Goal: Task Accomplishment & Management: Manage account settings

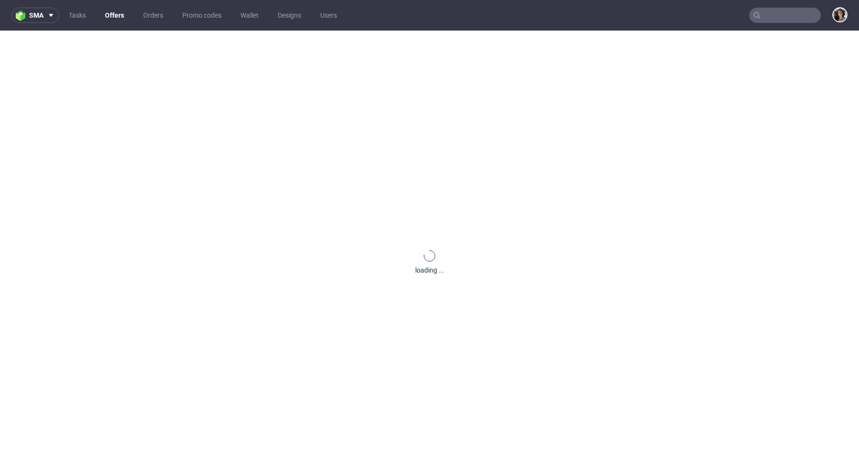
click at [783, 13] on input "text" at bounding box center [785, 15] width 72 height 15
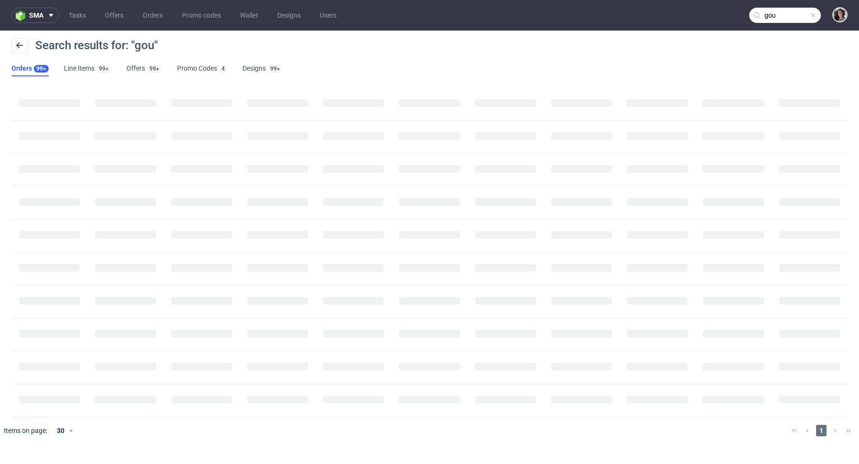
click at [795, 8] on input "gou" at bounding box center [785, 15] width 72 height 15
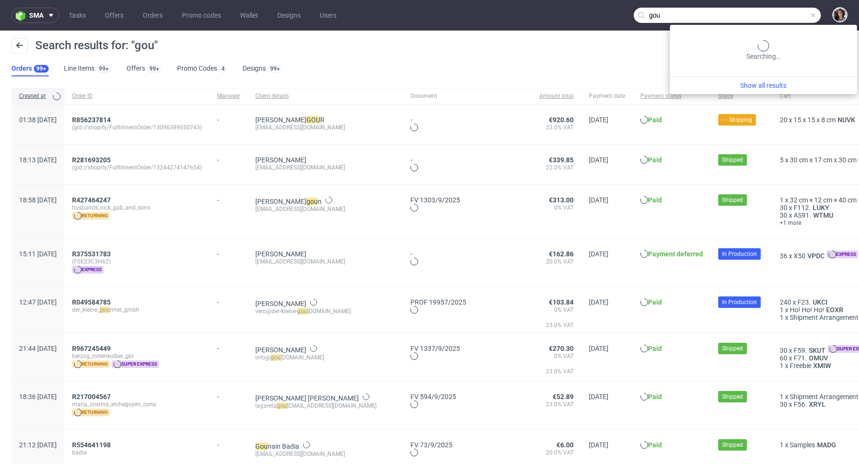
click at [795, 8] on input "gou" at bounding box center [727, 15] width 187 height 15
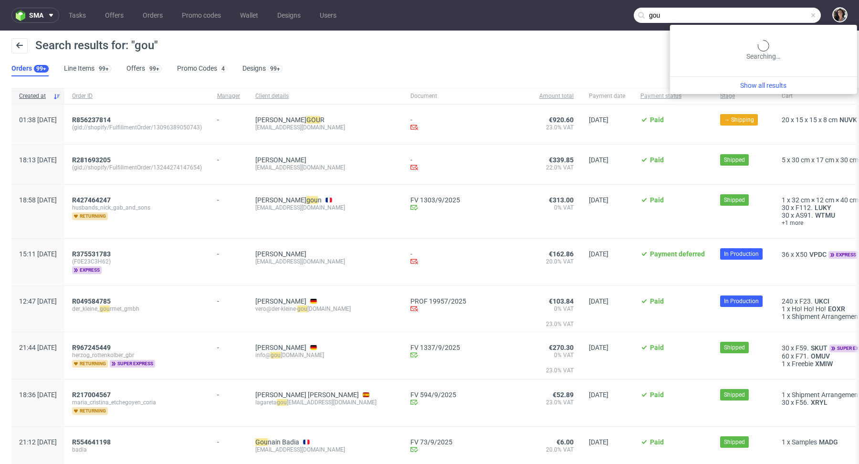
click at [795, 8] on input "gou" at bounding box center [727, 15] width 187 height 15
type input "chou"
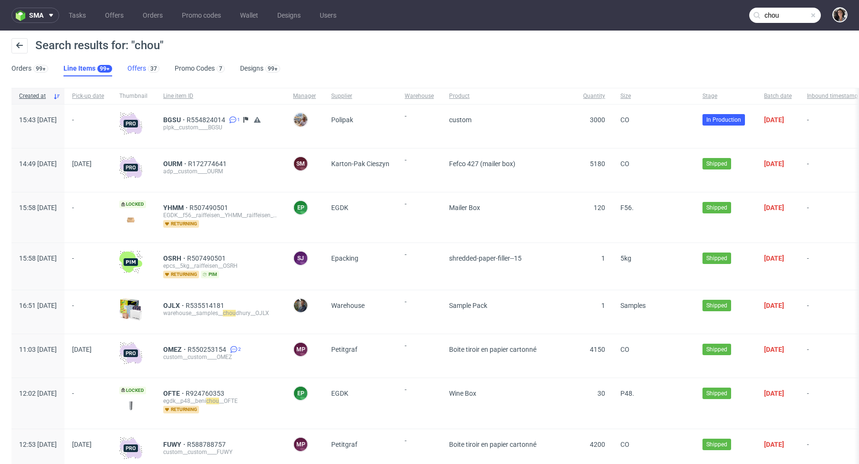
click at [141, 65] on link "Offers 37" at bounding box center [143, 68] width 32 height 15
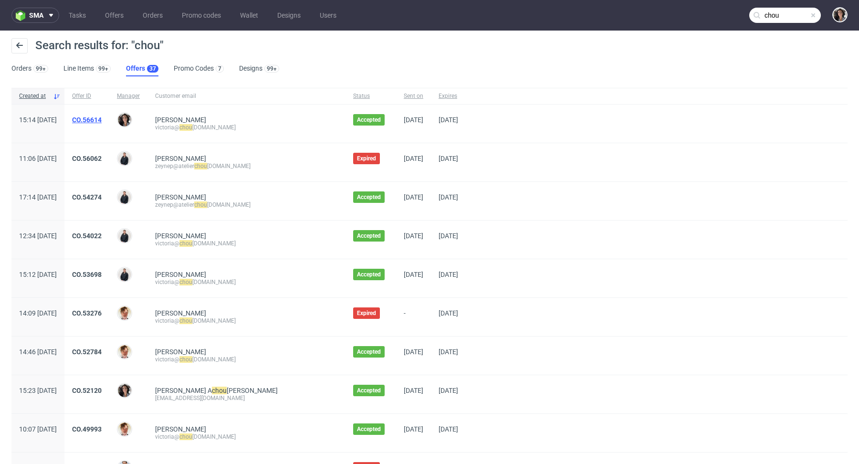
click at [102, 119] on link "CO.56614" at bounding box center [87, 120] width 30 height 8
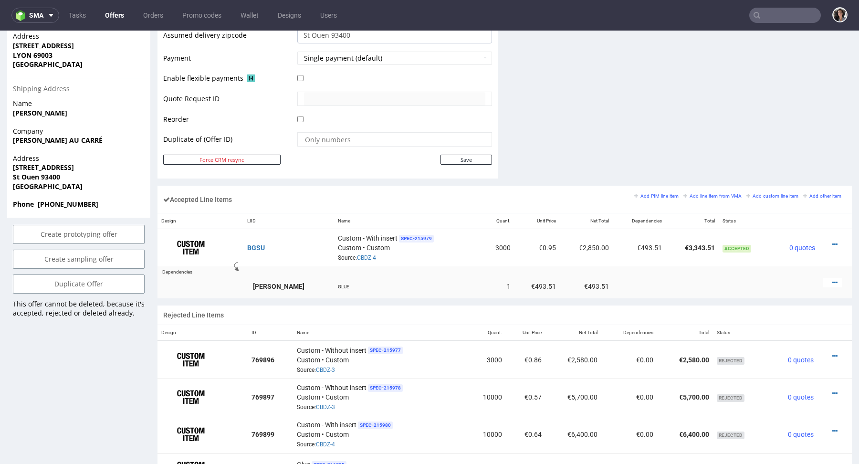
scroll to position [440, 0]
click at [357, 254] on link "CBDZ-4" at bounding box center [366, 257] width 19 height 7
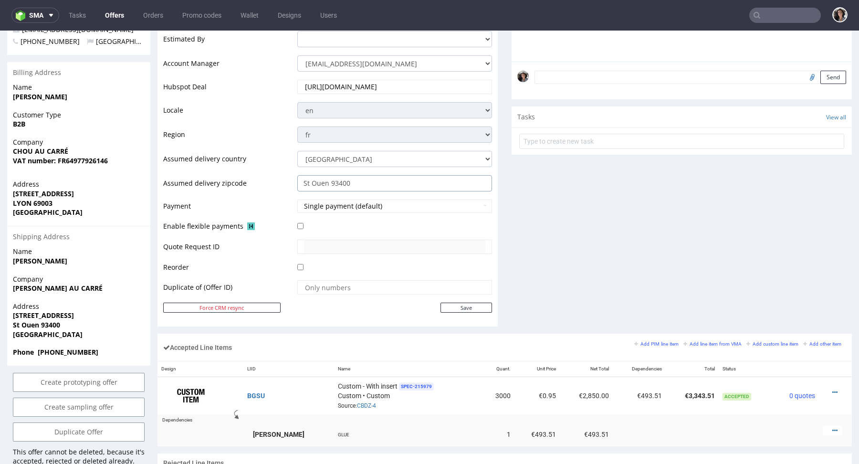
click at [365, 181] on input "St Ouen 93400" at bounding box center [394, 183] width 195 height 16
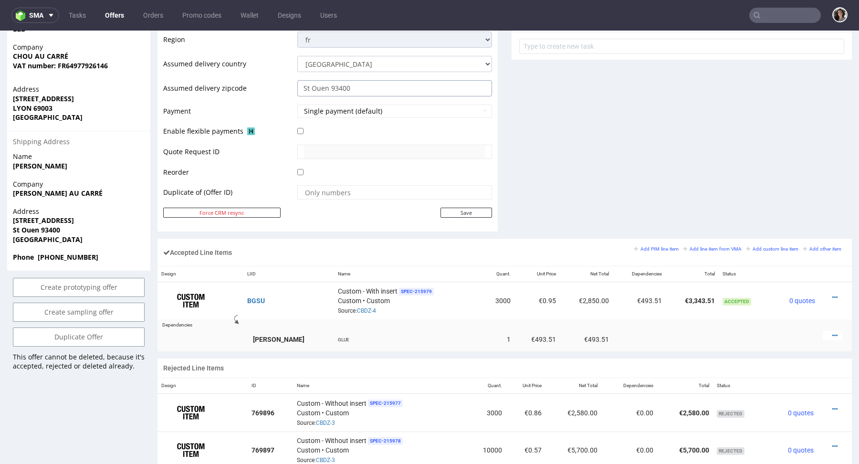
scroll to position [497, 0]
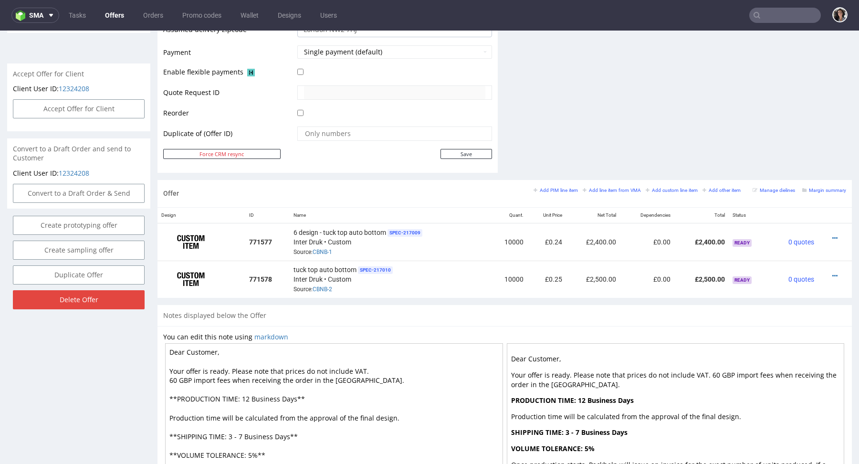
scroll to position [327, 0]
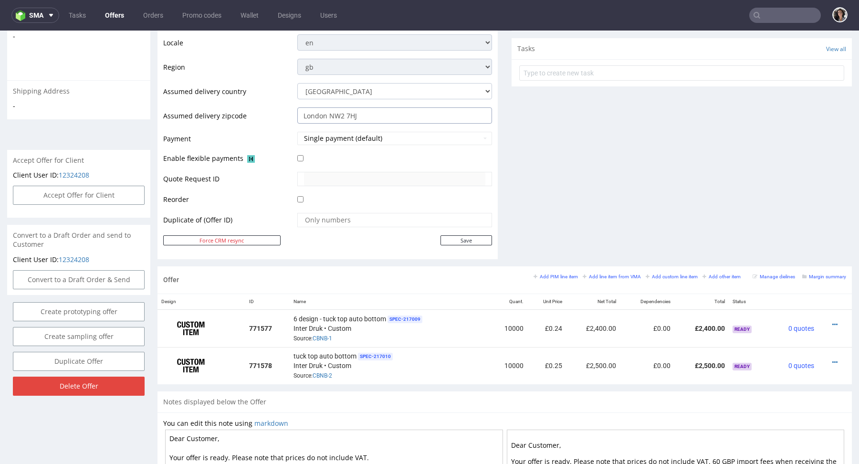
drag, startPoint x: 325, startPoint y: 115, endPoint x: 335, endPoint y: 115, distance: 10.0
click at [335, 115] on input "London NW2 7HJ" at bounding box center [394, 115] width 195 height 16
click at [832, 321] on icon at bounding box center [834, 324] width 5 height 7
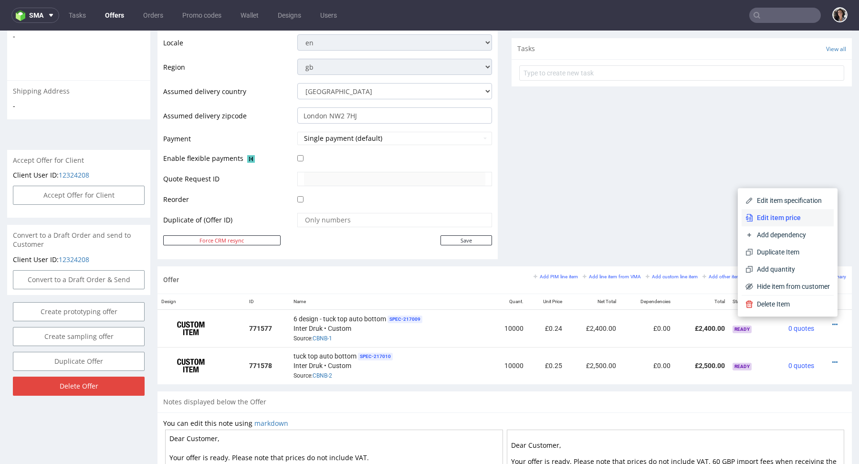
click at [763, 213] on li "Edit item price" at bounding box center [787, 217] width 92 height 17
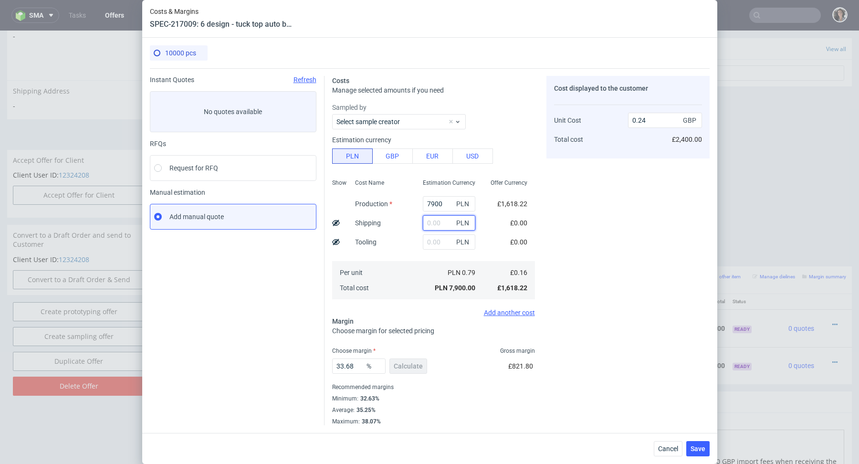
click at [438, 221] on input "text" at bounding box center [449, 222] width 52 height 15
paste input "1 253,05"
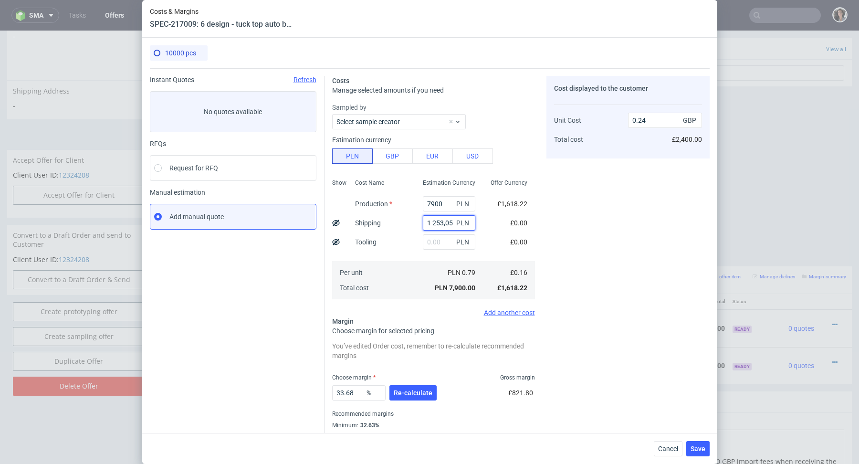
click at [434, 222] on input "1 253,05" at bounding box center [449, 222] width 52 height 15
type input "1253.05"
type input "0.29"
type input "1253.05"
click at [421, 393] on span "Re-calculate" at bounding box center [413, 392] width 39 height 7
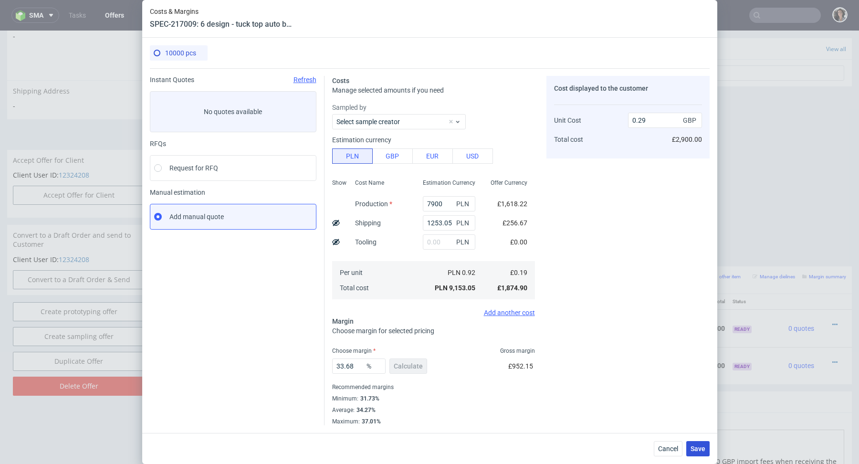
click at [698, 453] on button "Save" at bounding box center [697, 448] width 23 height 15
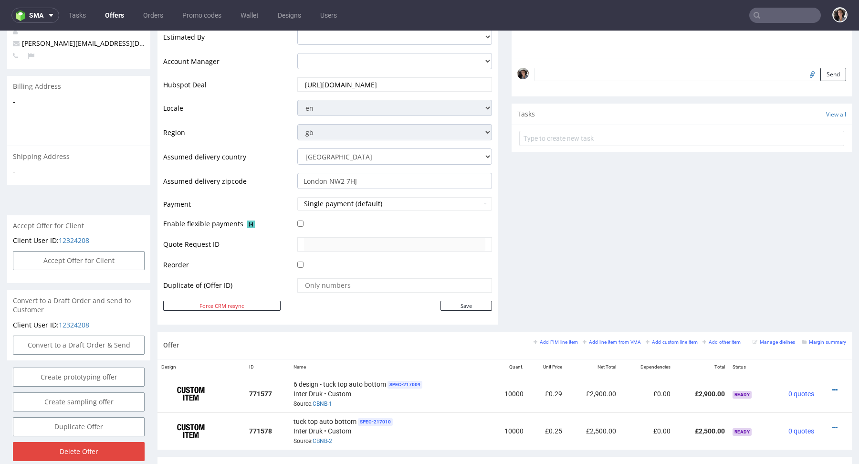
scroll to position [339, 0]
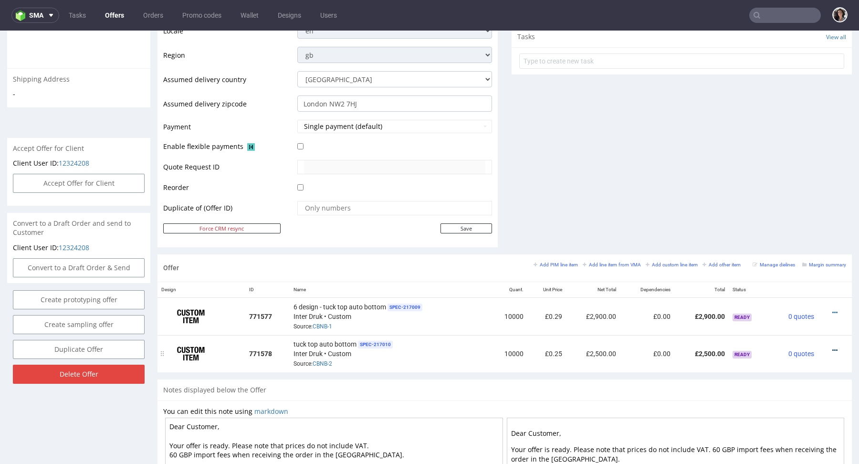
click at [832, 347] on icon at bounding box center [834, 350] width 5 height 7
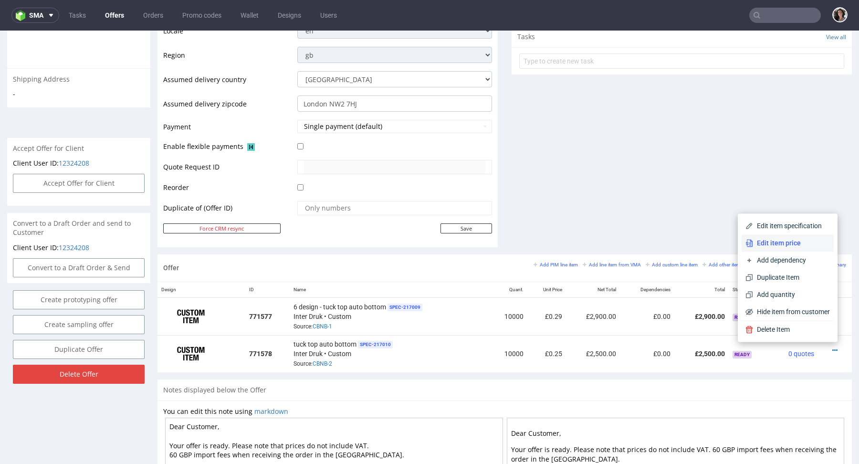
click at [763, 241] on span "Edit item price" at bounding box center [791, 243] width 77 height 10
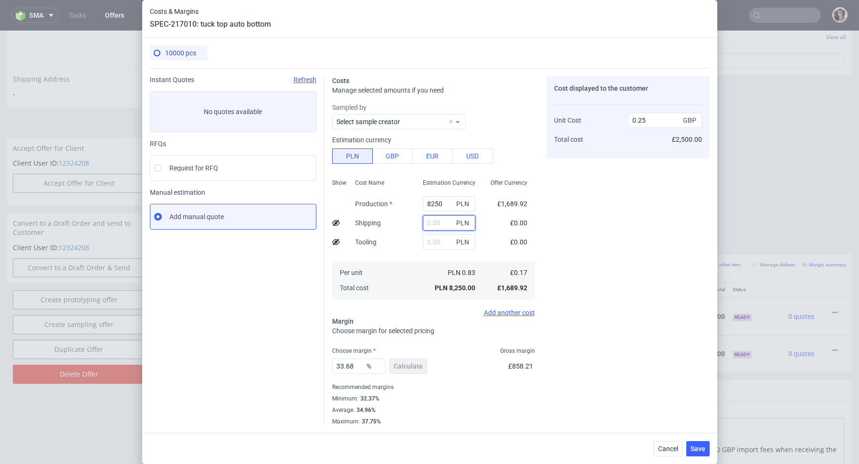
click at [438, 219] on input "text" at bounding box center [449, 222] width 52 height 15
paste input "1 253,05"
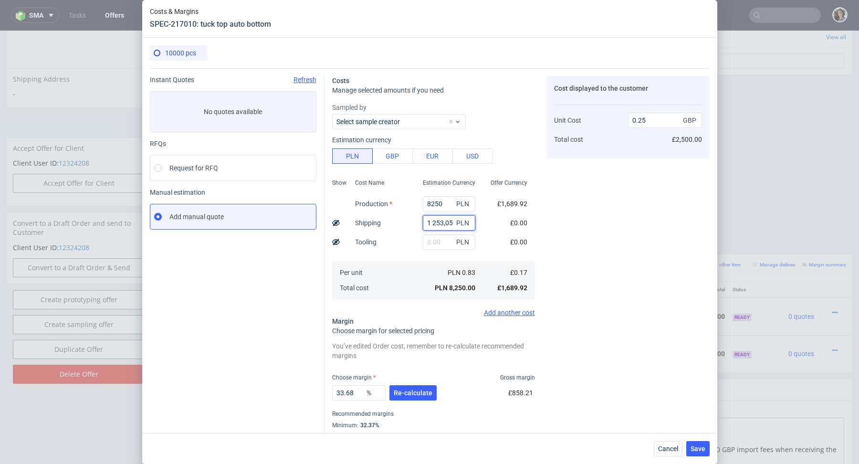
click at [433, 219] on input "1 253,05" at bounding box center [449, 222] width 52 height 15
type input "1253.05"
type input "0.3"
click at [424, 386] on button "Re-calculate" at bounding box center [412, 392] width 47 height 15
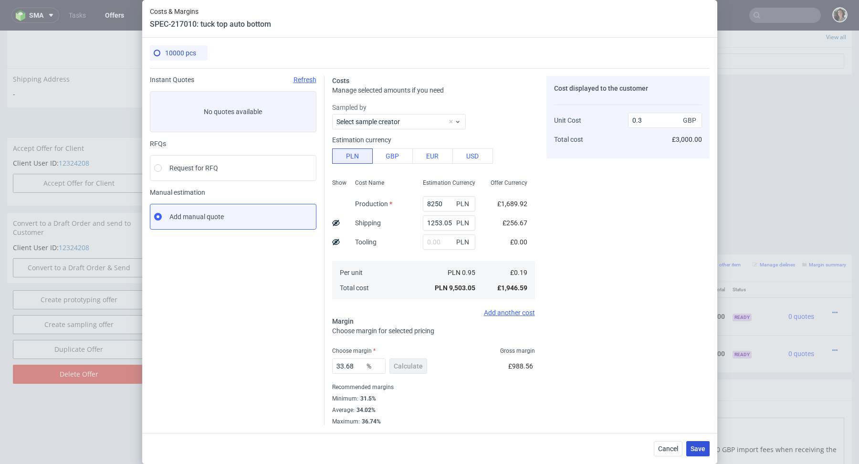
click at [702, 443] on button "Save" at bounding box center [697, 448] width 23 height 15
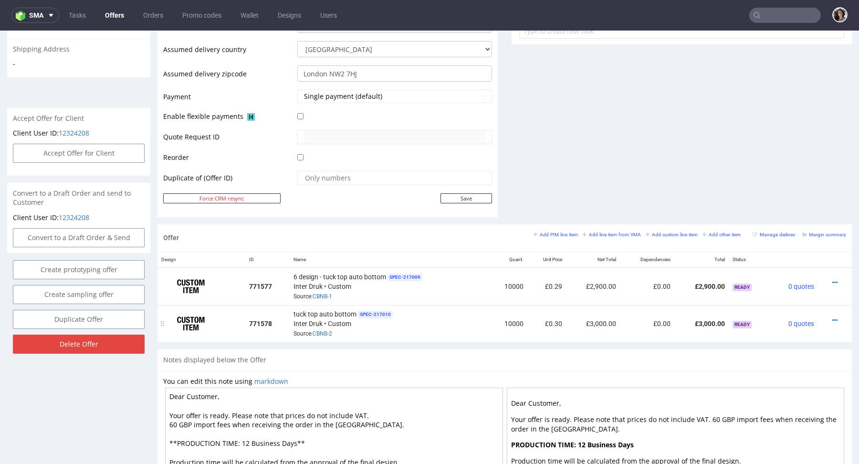
scroll to position [261, 0]
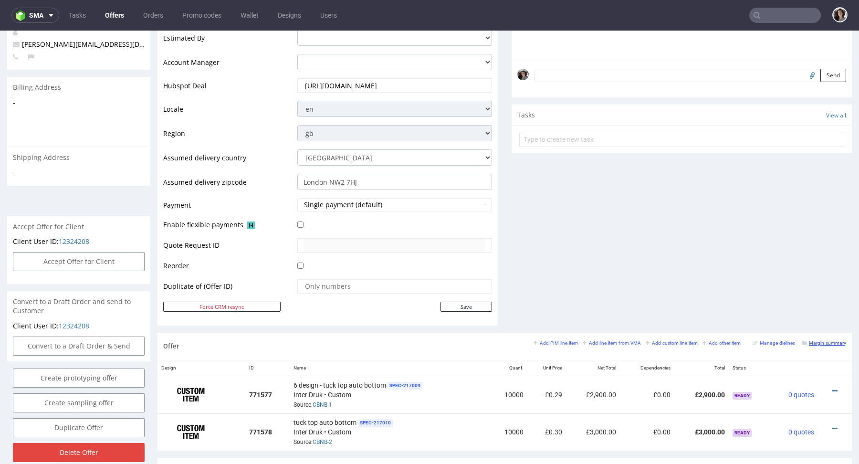
click at [810, 340] on small "Margin summary" at bounding box center [824, 342] width 44 height 5
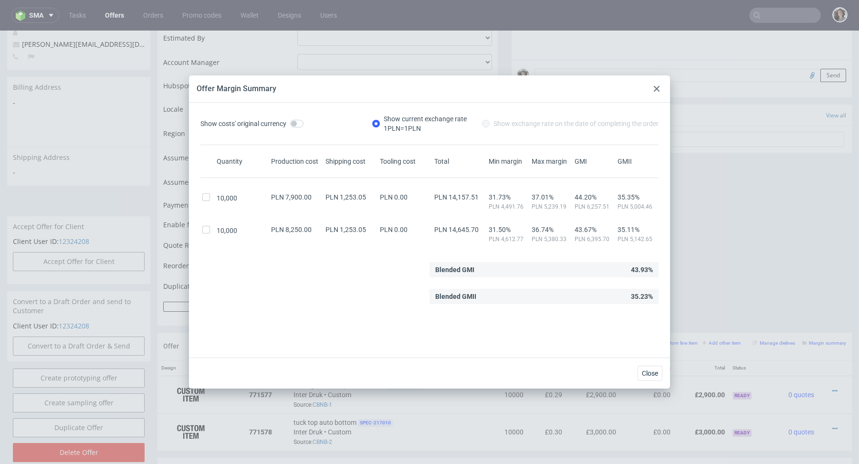
click at [651, 83] on div at bounding box center [656, 88] width 11 height 11
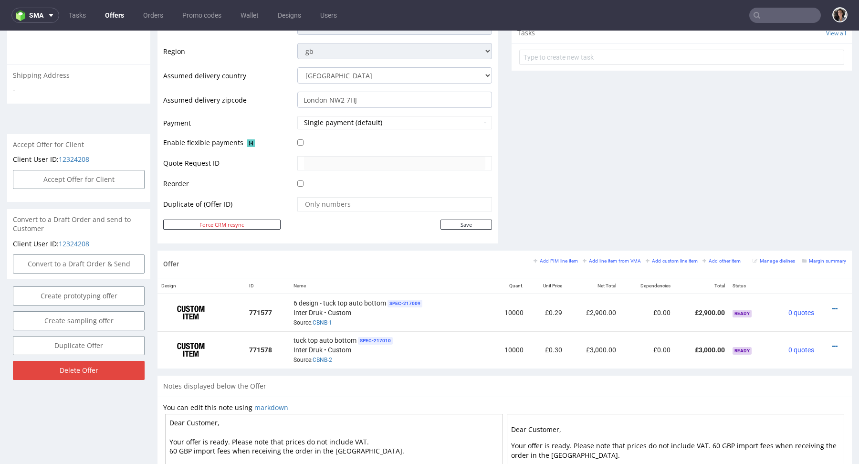
scroll to position [494, 0]
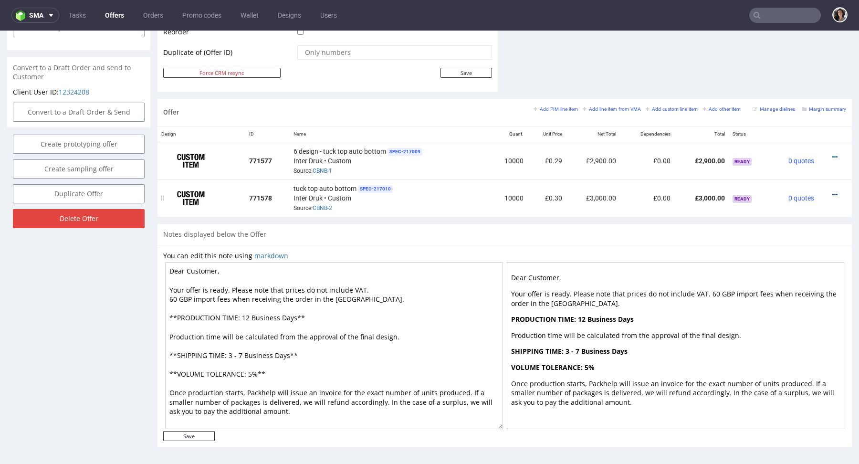
click at [832, 193] on icon at bounding box center [834, 194] width 5 height 7
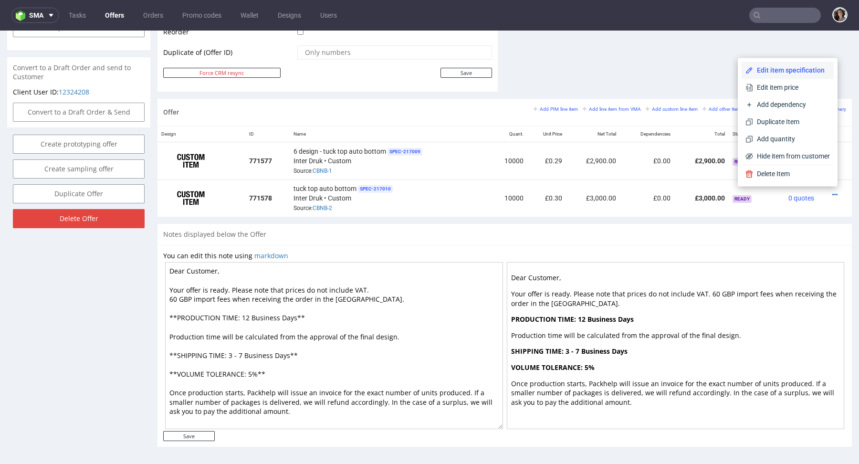
click at [780, 72] on span "Edit item specification" at bounding box center [791, 70] width 77 height 10
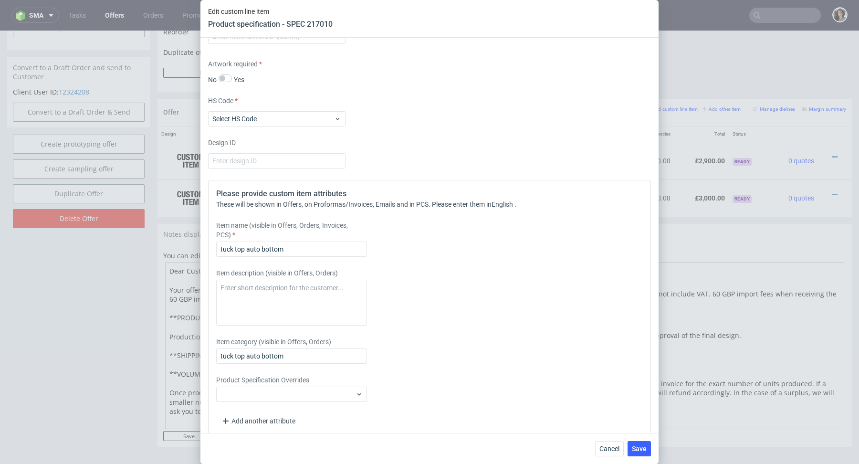
scroll to position [1244, 0]
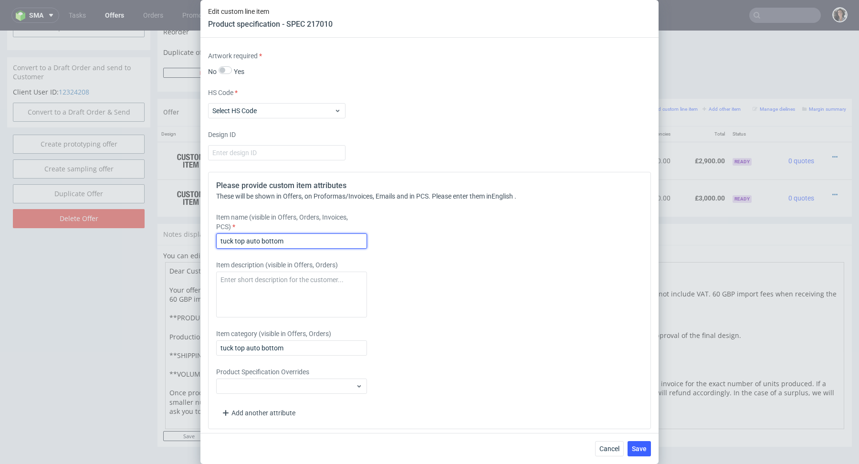
click at [220, 235] on input "tuck top auto bottom" at bounding box center [291, 240] width 151 height 15
type input "7 design - tuck top auto bottom"
click at [219, 343] on input "tuck top auto bottom" at bounding box center [291, 347] width 151 height 15
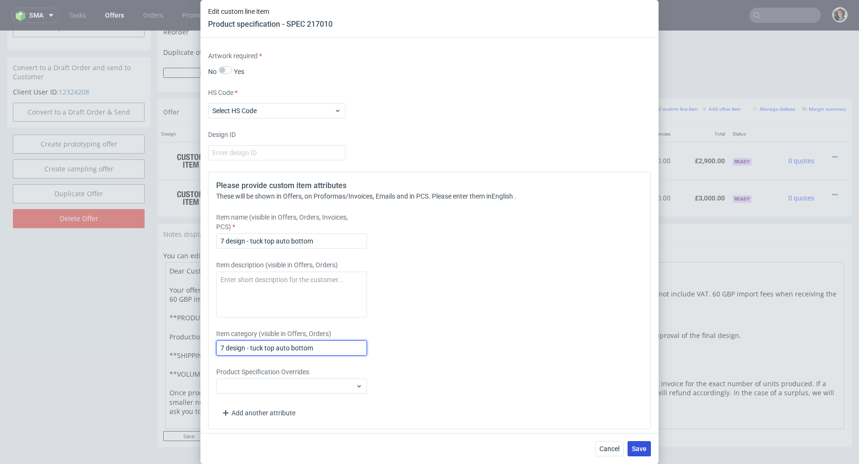
type input "7 design - tuck top auto bottom"
click at [640, 447] on span "Save" at bounding box center [639, 448] width 15 height 7
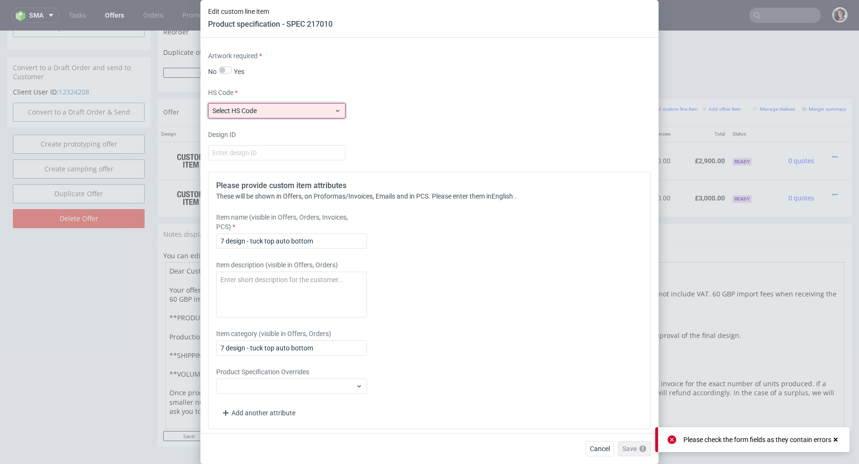
click at [309, 107] on span "Select HS Code" at bounding box center [273, 111] width 122 height 10
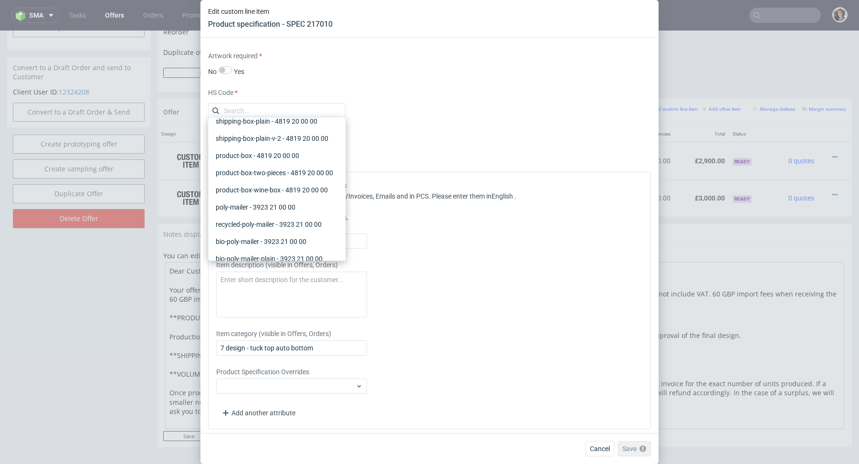
scroll to position [175, 0]
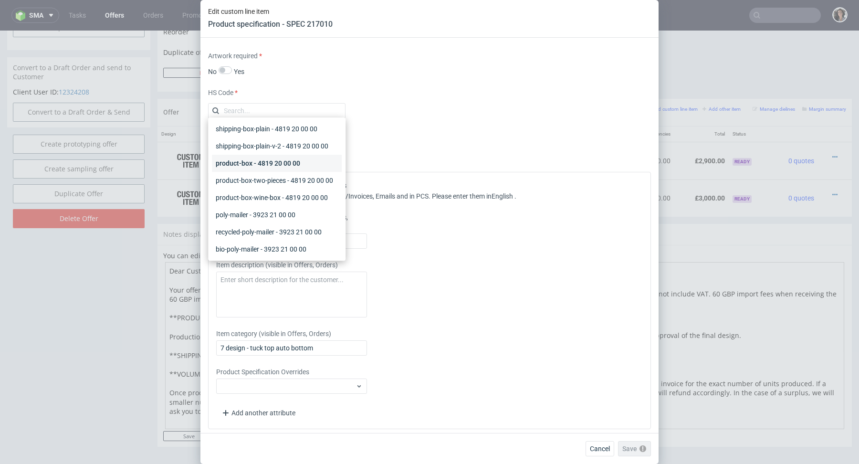
click at [245, 166] on div "product-box - 4819 20 00 00" at bounding box center [277, 163] width 130 height 17
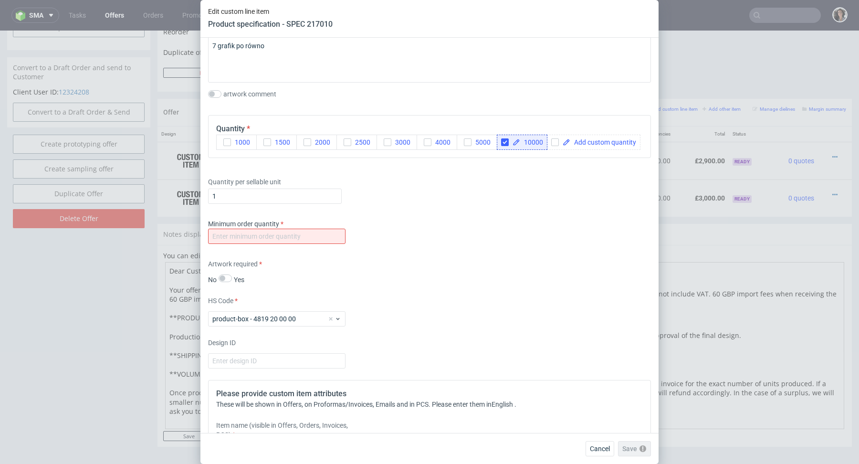
scroll to position [993, 0]
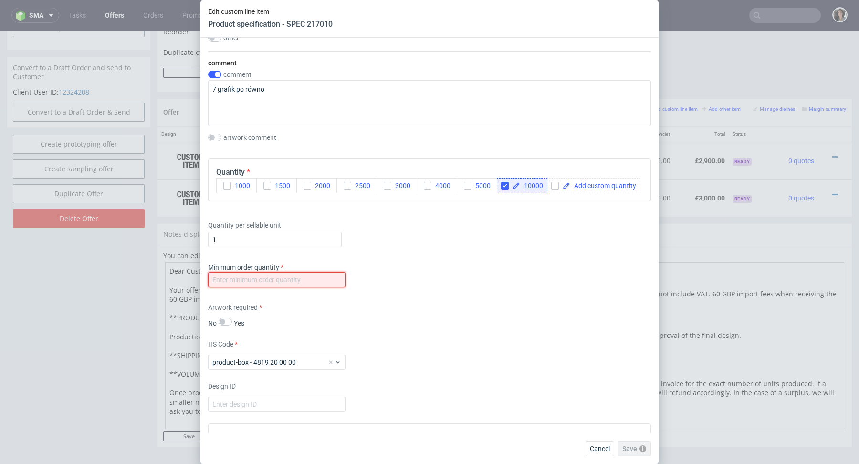
click at [308, 273] on input "number" at bounding box center [276, 279] width 137 height 15
type input "1"
click at [466, 303] on div "Artwork required No Yes" at bounding box center [429, 315] width 443 height 25
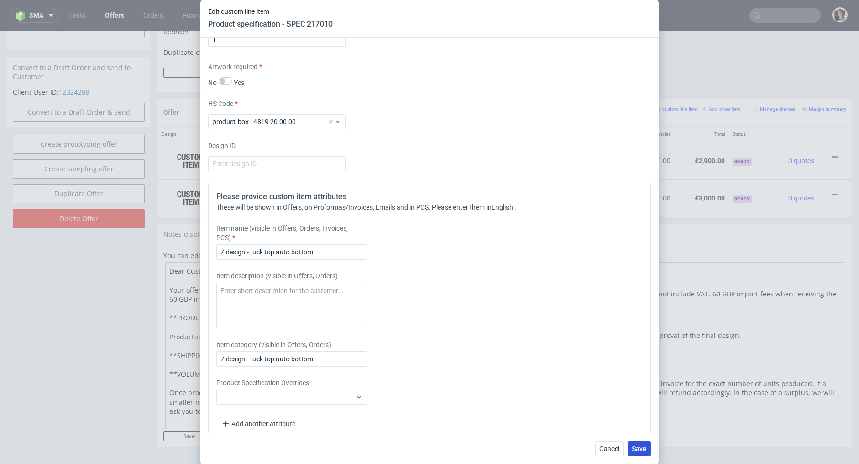
click at [640, 441] on button "Save" at bounding box center [638, 448] width 23 height 15
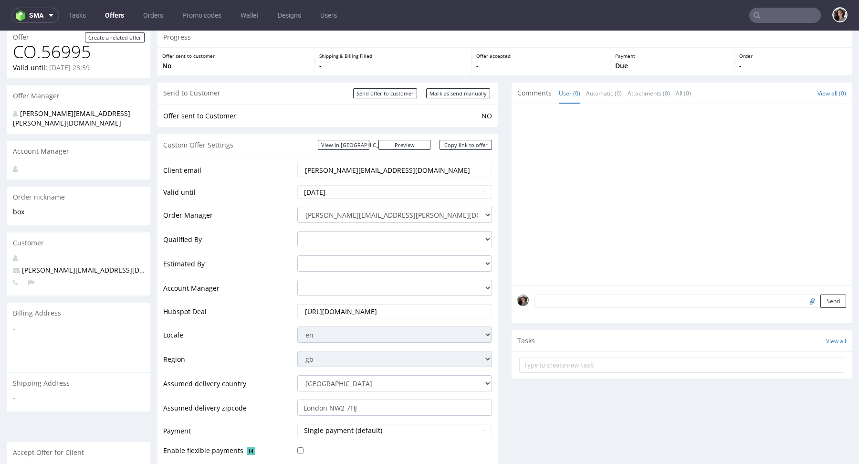
scroll to position [0, 0]
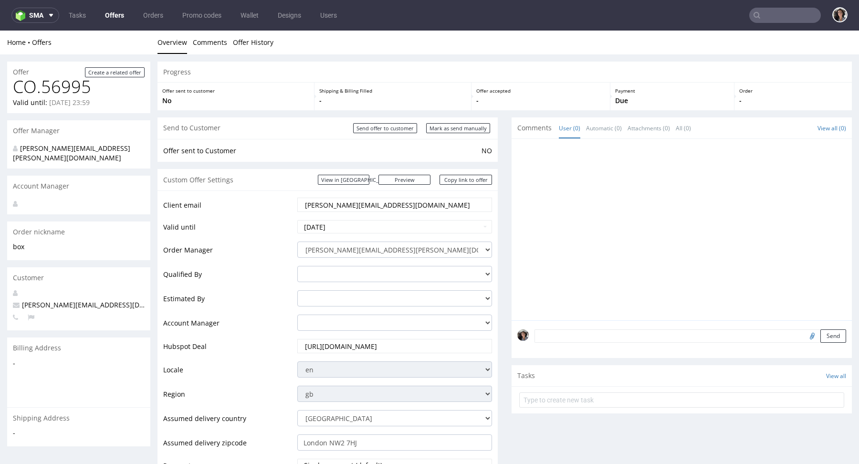
click at [376, 205] on input "eli@fuzzball.club" at bounding box center [394, 204] width 181 height 13
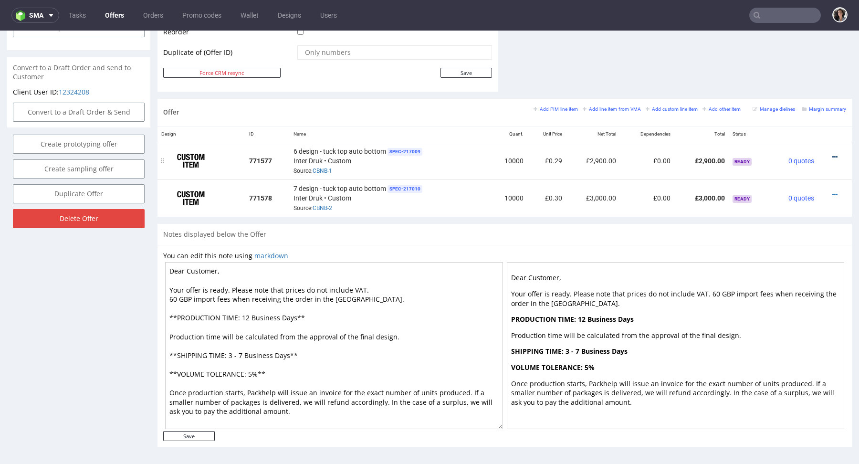
click at [832, 154] on icon at bounding box center [834, 157] width 5 height 7
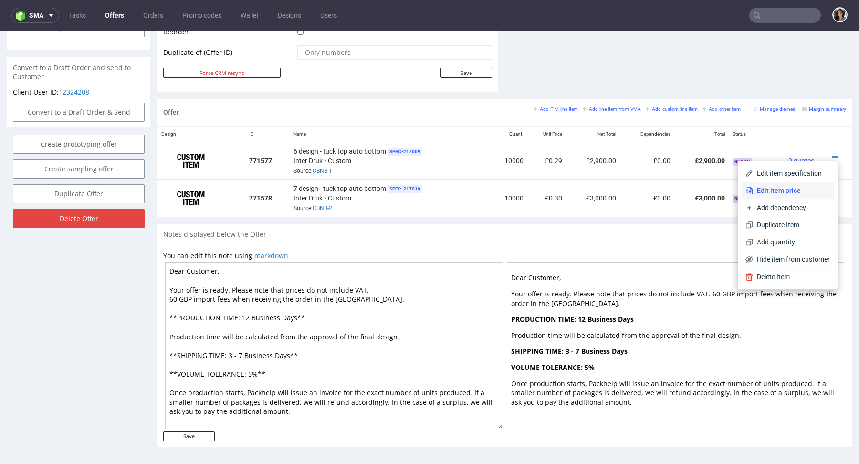
click at [785, 189] on span "Edit item price" at bounding box center [791, 191] width 77 height 10
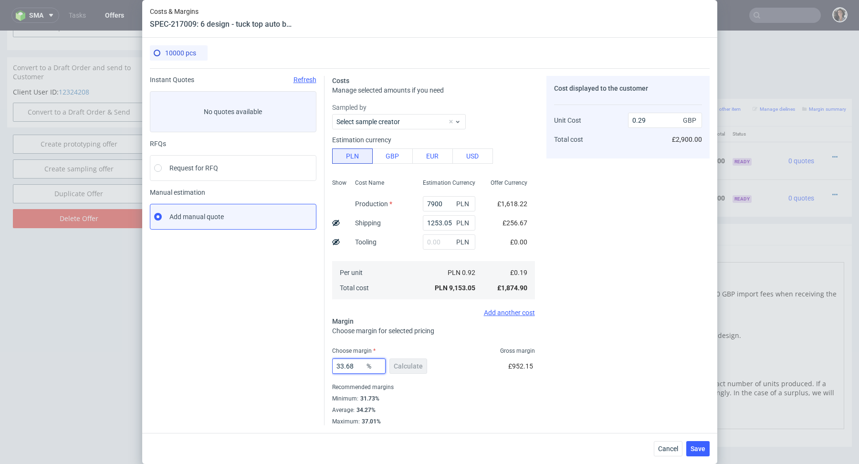
drag, startPoint x: 358, startPoint y: 366, endPoint x: 277, endPoint y: 366, distance: 81.6
click at [278, 366] on div "Instant Quotes Refresh No quotes available RFQs Request for RFQ Manual estimati…" at bounding box center [430, 246] width 560 height 357
type input "32"
type input "0.28"
type input "32"
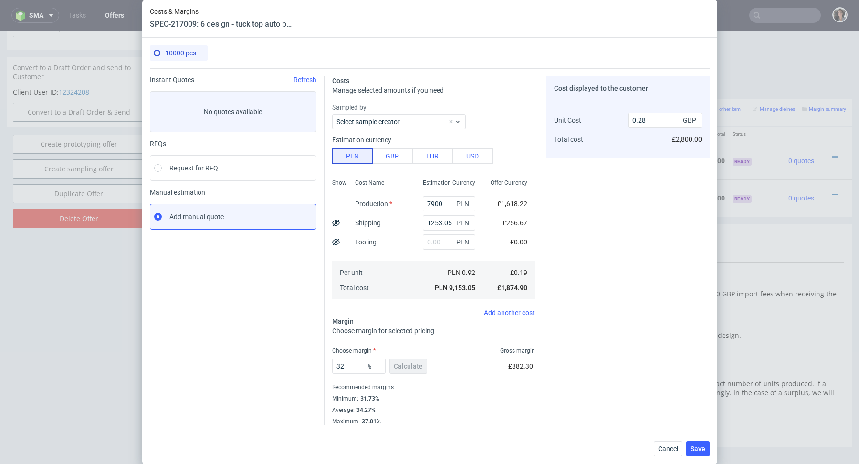
click at [417, 415] on div "Average : 34.27%" at bounding box center [433, 409] width 203 height 11
click at [701, 452] on span "Save" at bounding box center [697, 448] width 15 height 7
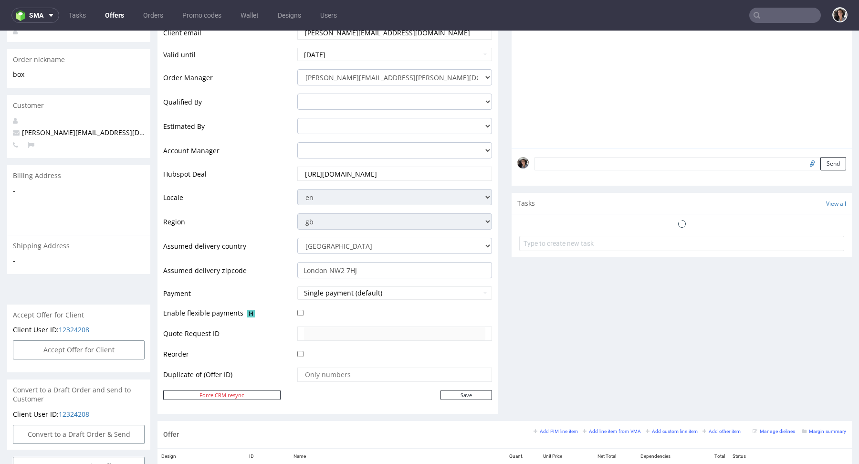
scroll to position [465, 0]
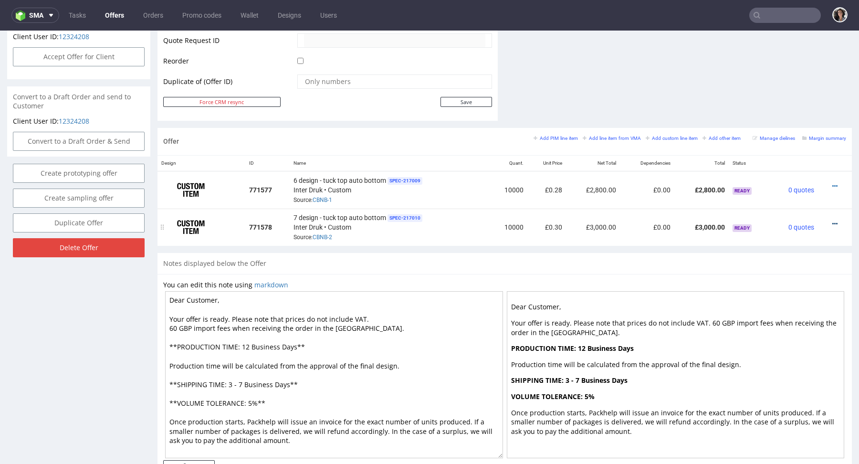
click at [832, 224] on icon at bounding box center [834, 223] width 5 height 7
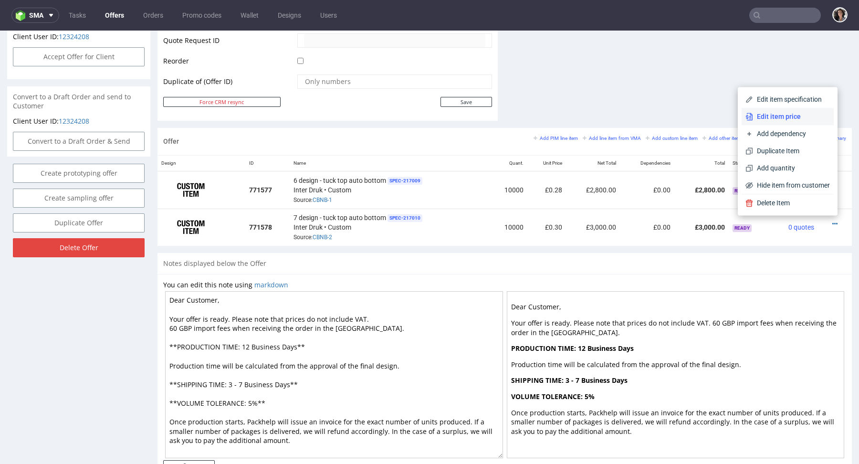
click at [770, 114] on span "Edit item price" at bounding box center [791, 117] width 77 height 10
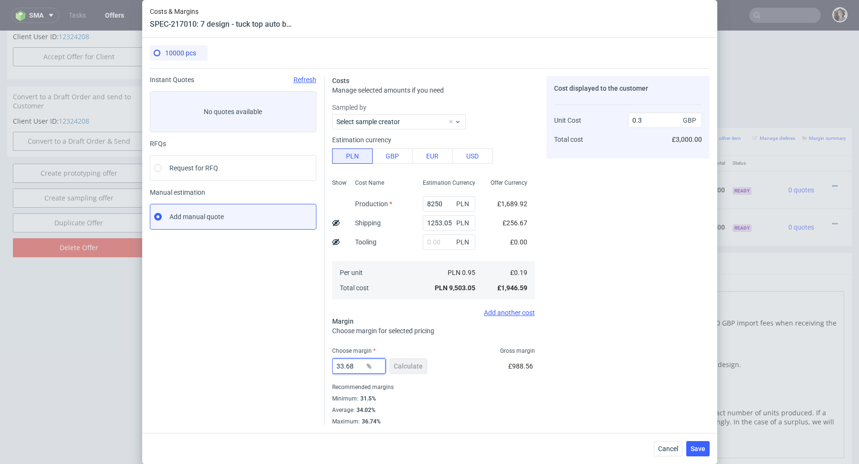
drag, startPoint x: 354, startPoint y: 365, endPoint x: 267, endPoint y: 364, distance: 86.4
click at [267, 365] on div "Instant Quotes Refresh No quotes available RFQs Request for RFQ Manual estimati…" at bounding box center [430, 246] width 560 height 357
type input "32"
type input "0.29"
type input "32"
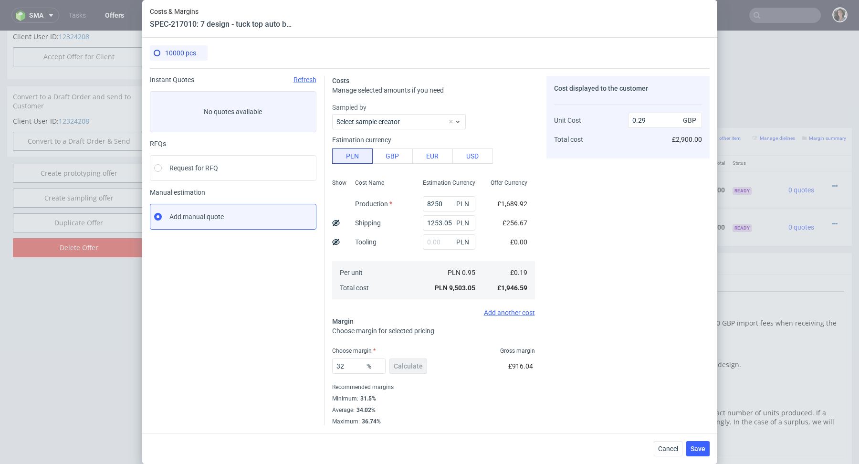
click at [437, 410] on div "Average : 34.02%" at bounding box center [433, 409] width 203 height 11
click at [696, 453] on button "Save" at bounding box center [697, 448] width 23 height 15
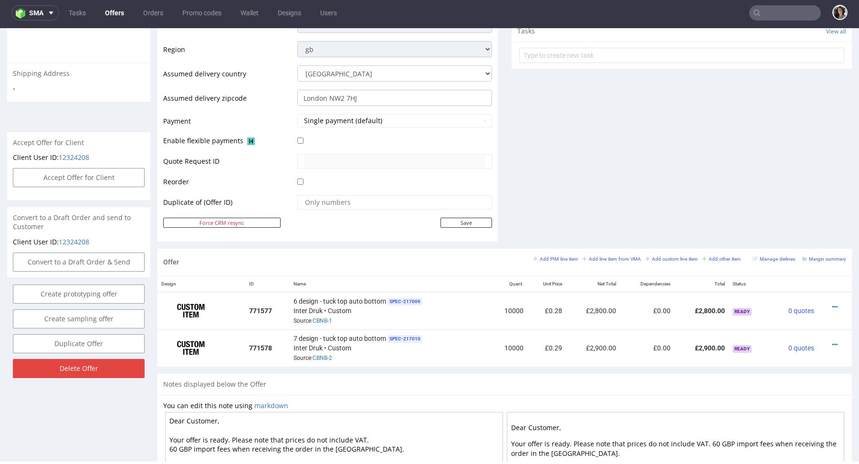
scroll to position [389, 0]
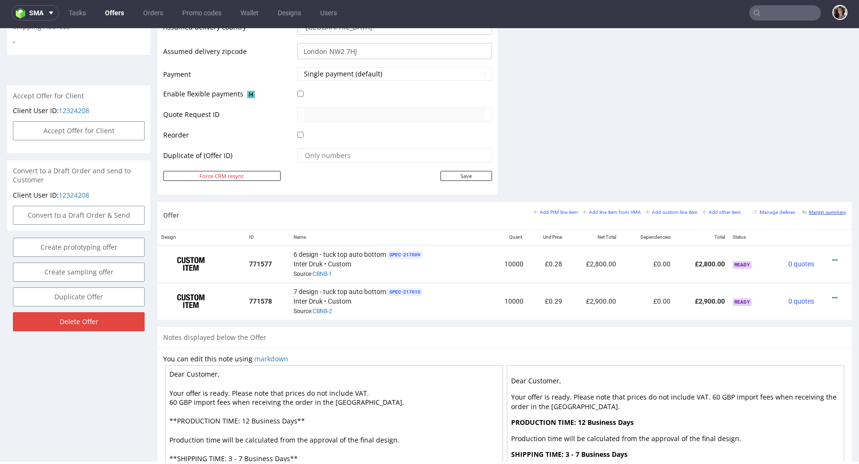
click at [813, 209] on link "Margin summary" at bounding box center [824, 212] width 44 height 7
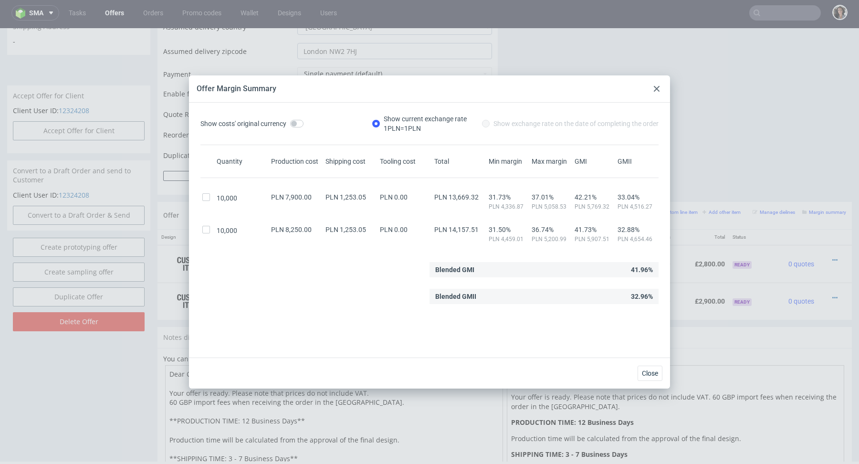
click at [657, 86] on icon at bounding box center [657, 89] width 6 height 6
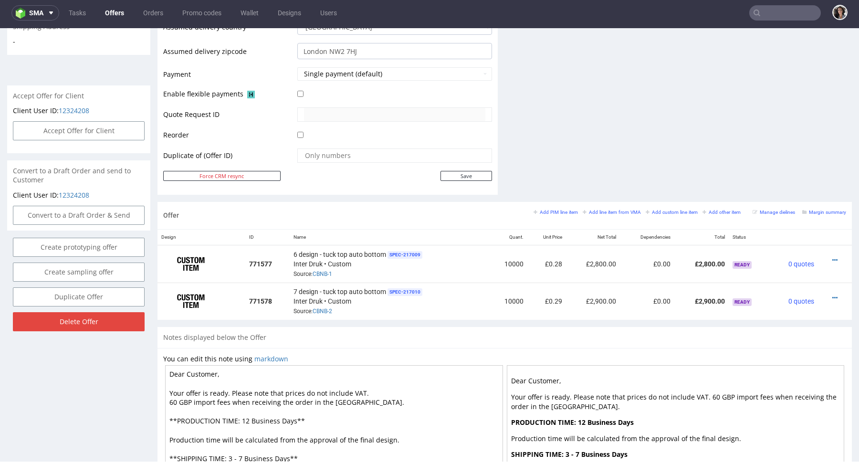
scroll to position [0, 0]
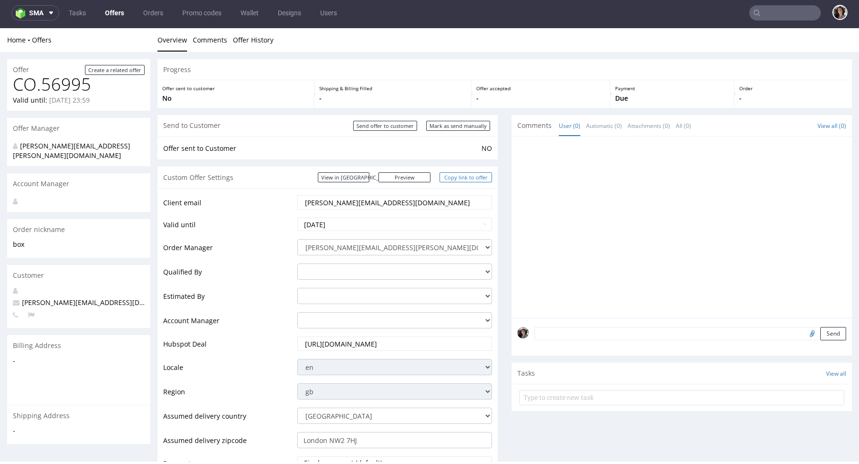
click at [460, 177] on link "Copy link to offer" at bounding box center [465, 177] width 52 height 10
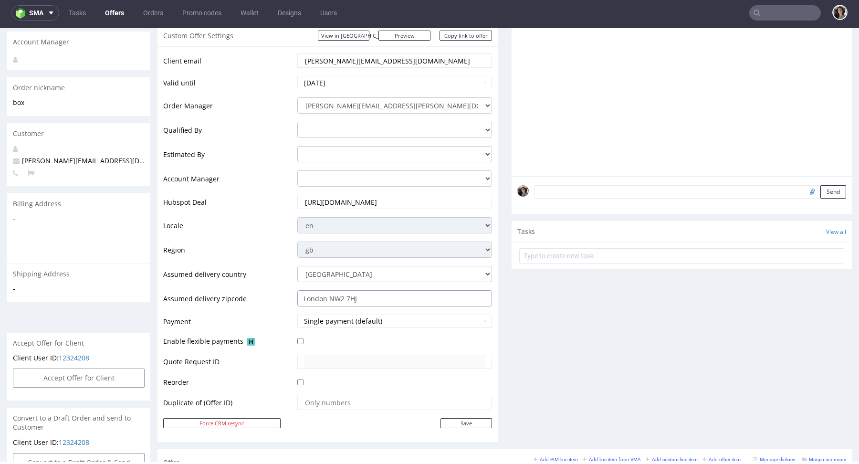
click at [351, 302] on input "London NW2 7HJ" at bounding box center [394, 298] width 195 height 16
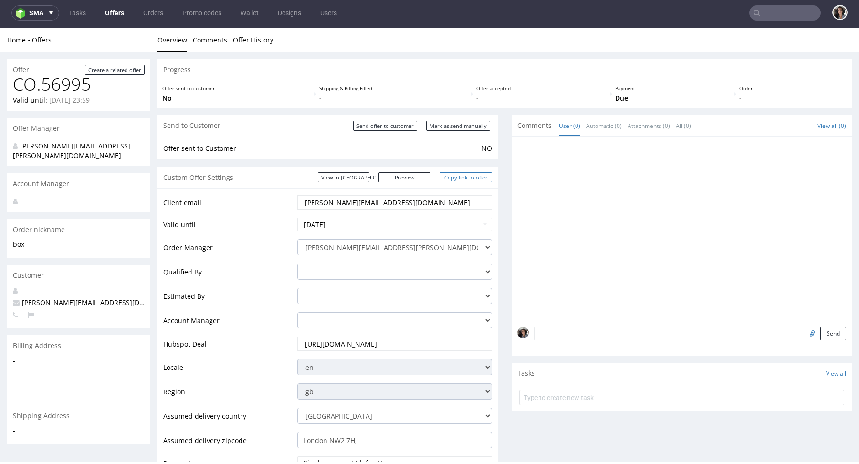
click at [451, 178] on link "Copy link to offer" at bounding box center [465, 177] width 52 height 10
click at [449, 128] on input "Mark as send manually" at bounding box center [458, 126] width 64 height 10
type input "In progress..."
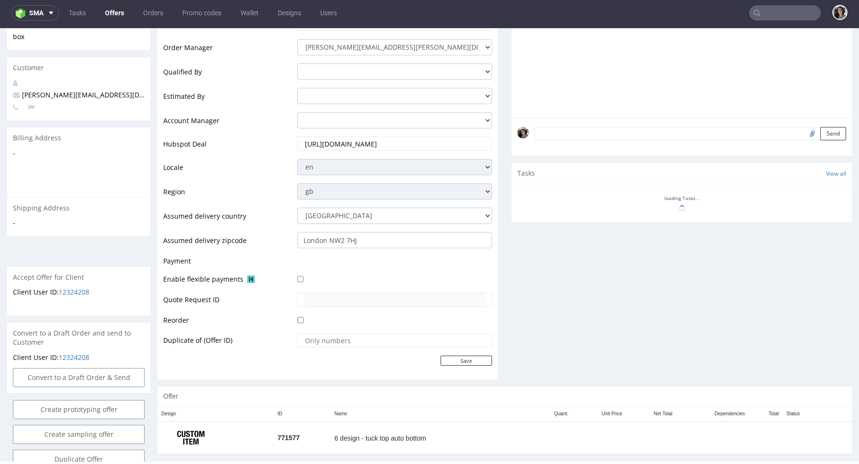
scroll to position [208, 0]
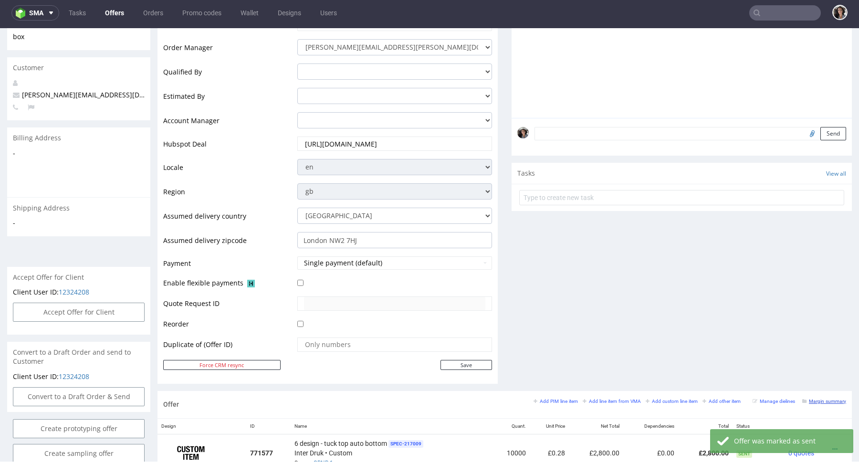
click at [811, 397] on link "Margin summary" at bounding box center [824, 400] width 44 height 7
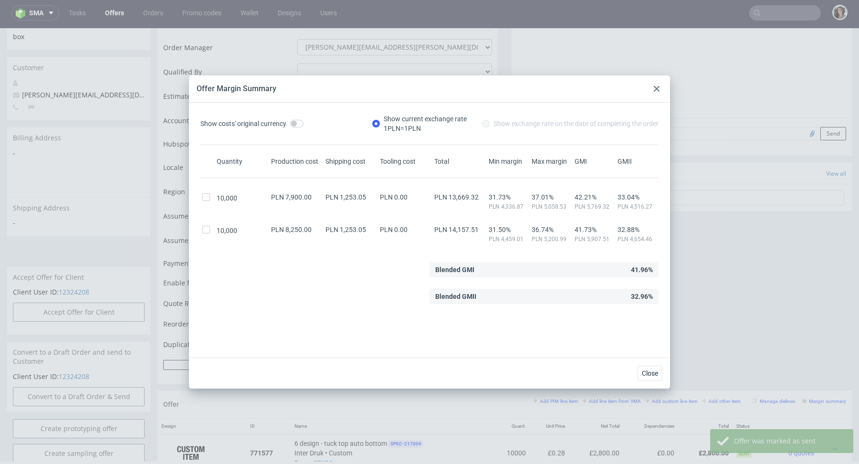
scroll to position [3, 0]
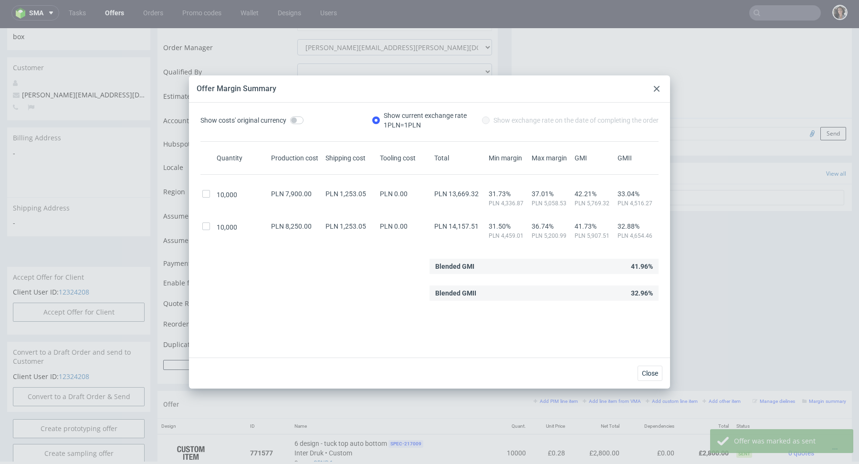
click at [657, 87] on icon at bounding box center [657, 89] width 6 height 6
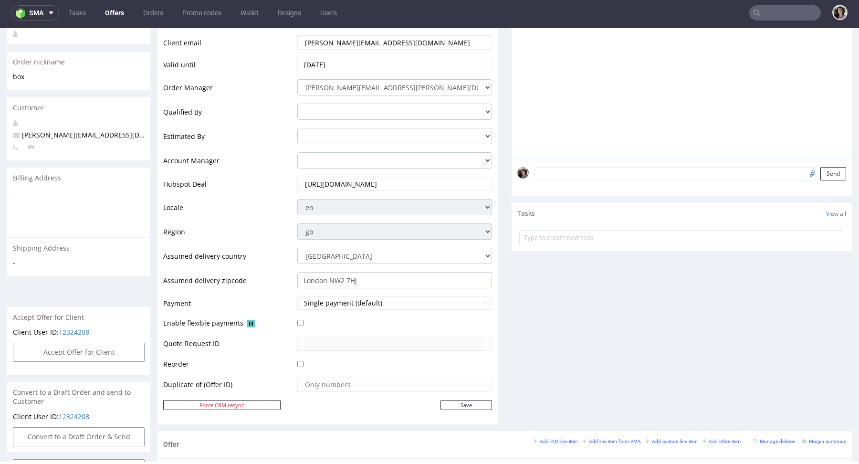
scroll to position [0, 0]
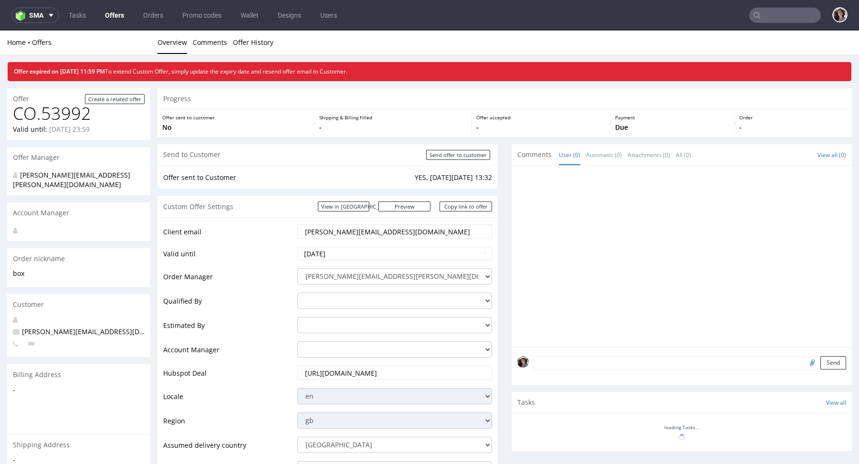
click at [775, 15] on input "text" at bounding box center [785, 15] width 72 height 15
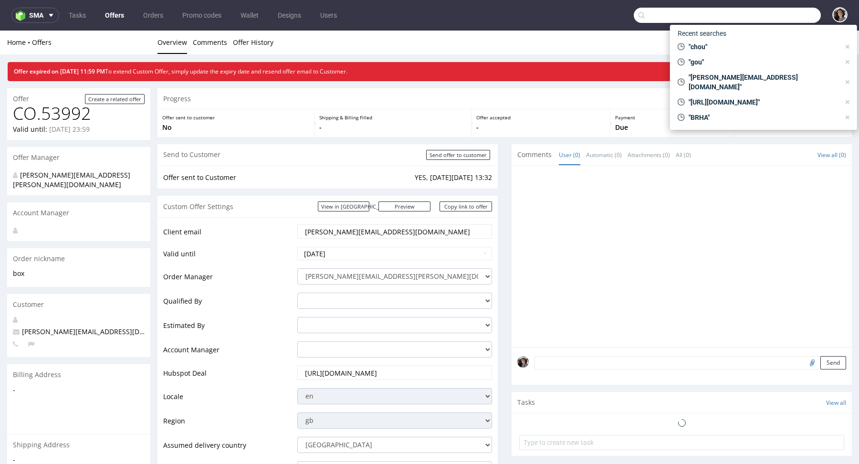
paste input "[PERSON_NAME][EMAIL_ADDRESS][DOMAIN_NAME]"
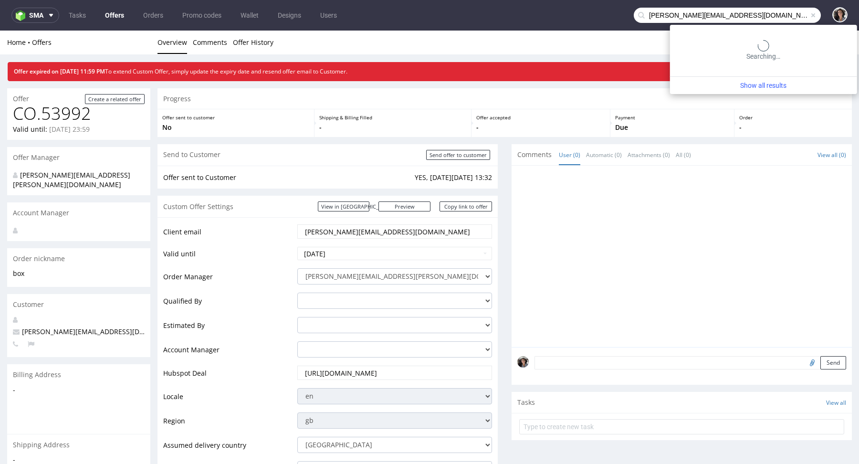
type input "[PERSON_NAME][EMAIL_ADDRESS][DOMAIN_NAME]"
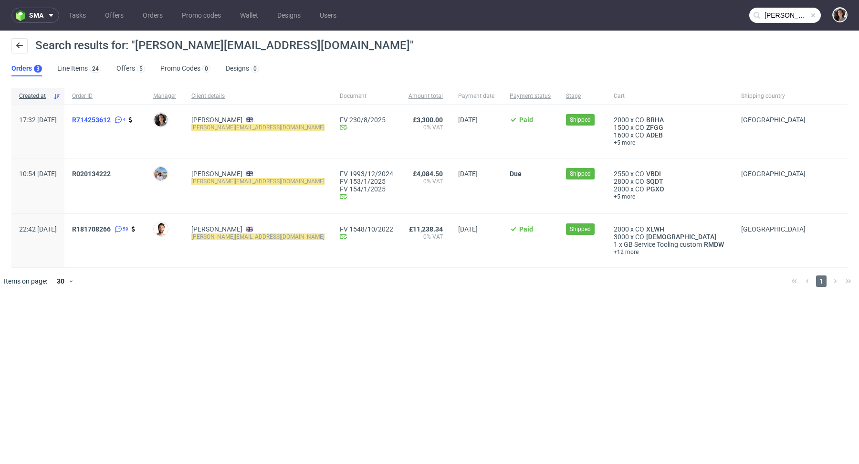
click at [111, 121] on span "R714253612" at bounding box center [91, 120] width 39 height 8
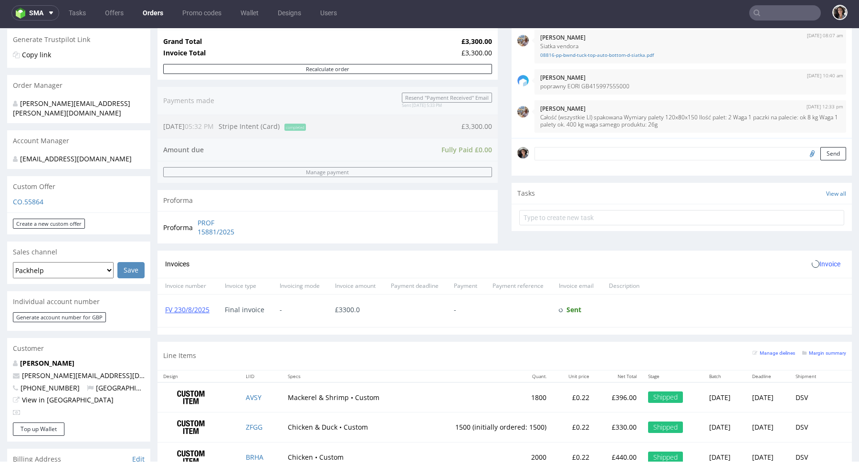
scroll to position [466, 0]
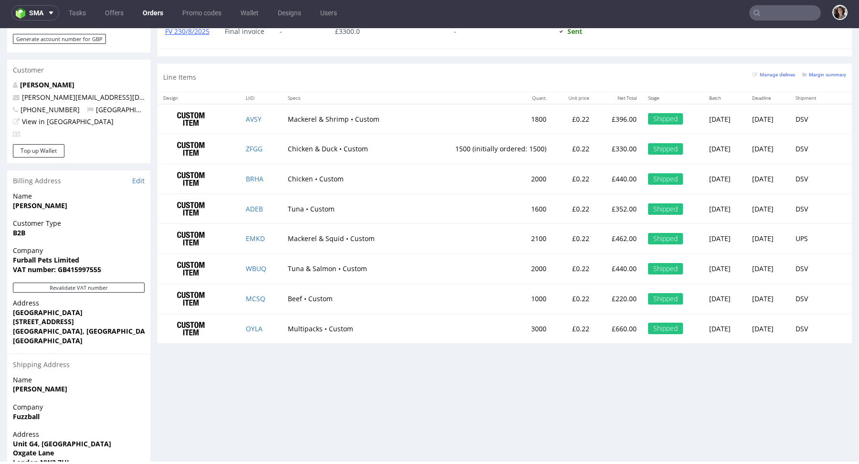
type input "[PERSON_NAME][EMAIL_ADDRESS][DOMAIN_NAME]"
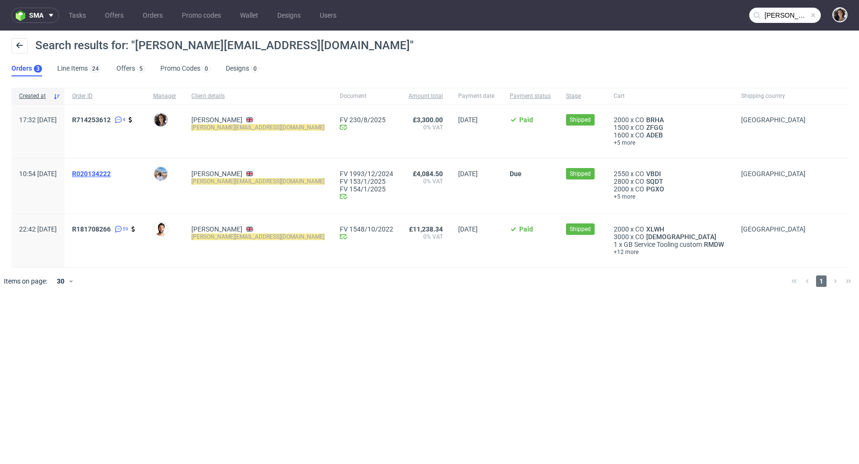
click at [111, 175] on span "R020134222" at bounding box center [91, 174] width 39 height 8
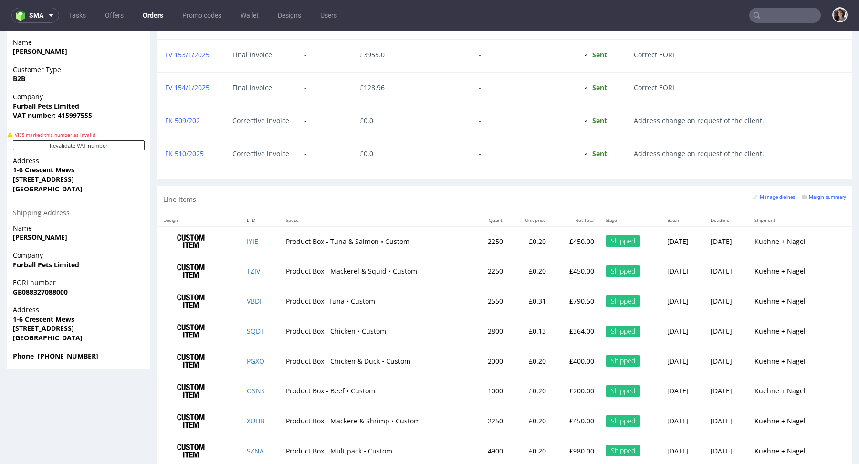
scroll to position [647, 0]
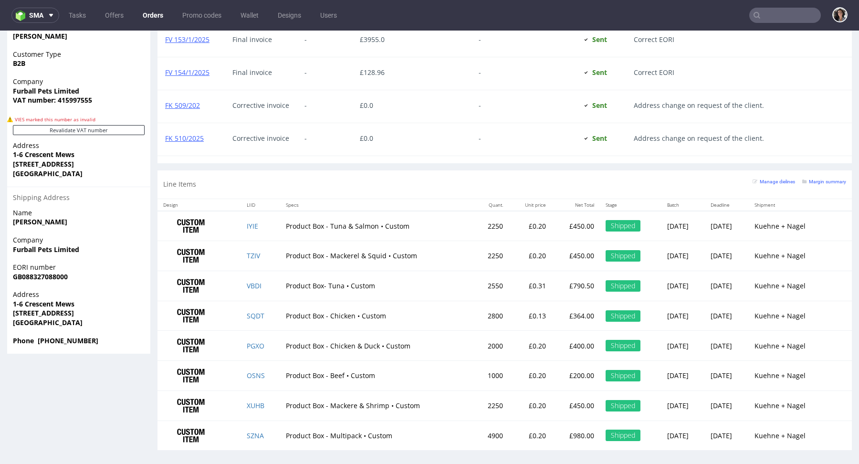
type input "eli@fuzzball.club"
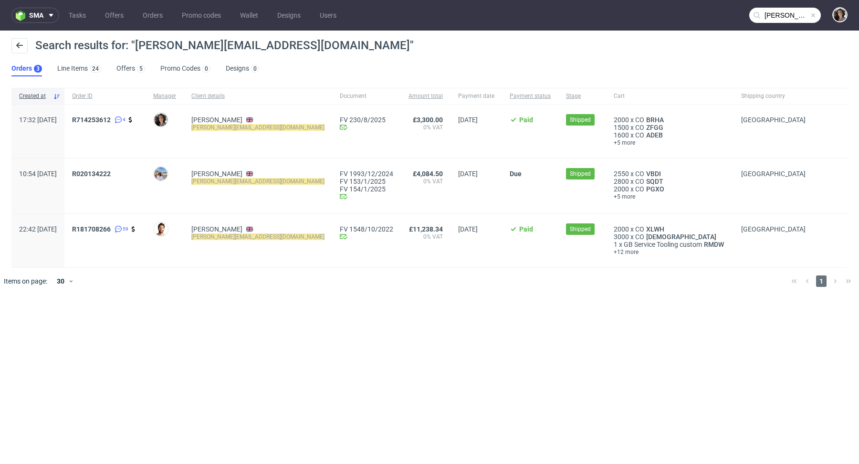
click at [121, 221] on div "R181708266 59" at bounding box center [104, 240] width 81 height 53
click at [111, 229] on span "R181708266" at bounding box center [91, 229] width 39 height 8
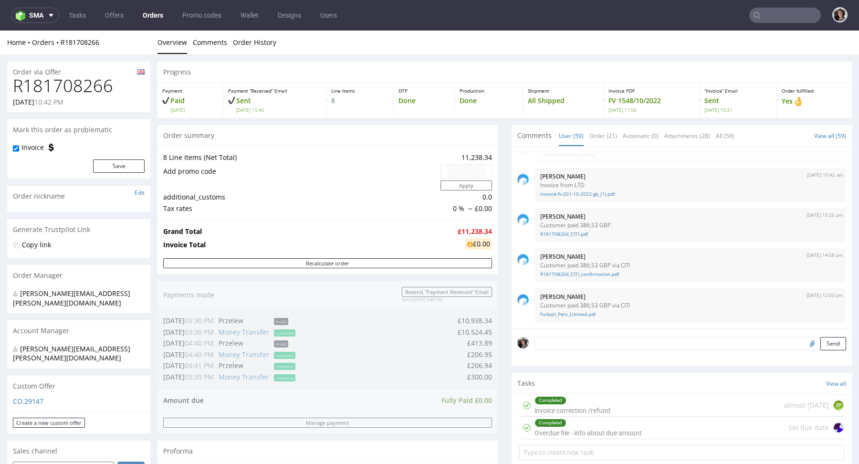
type input "eli@fuzzball.club"
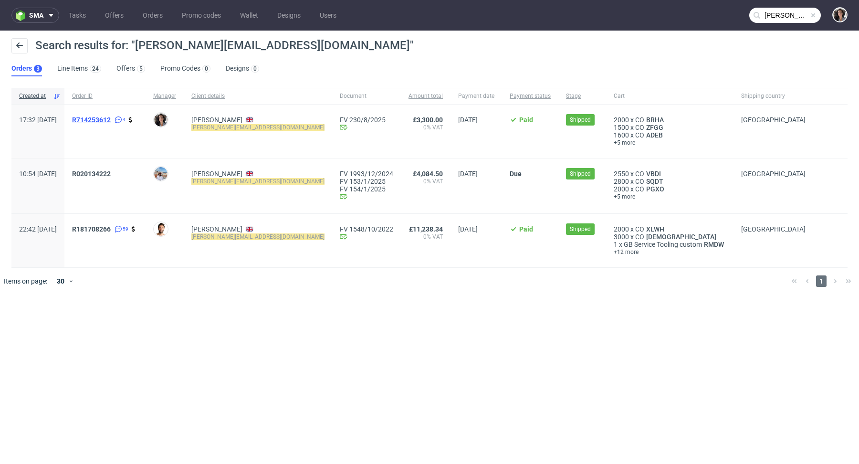
click at [111, 116] on span "R714253612" at bounding box center [91, 120] width 39 height 8
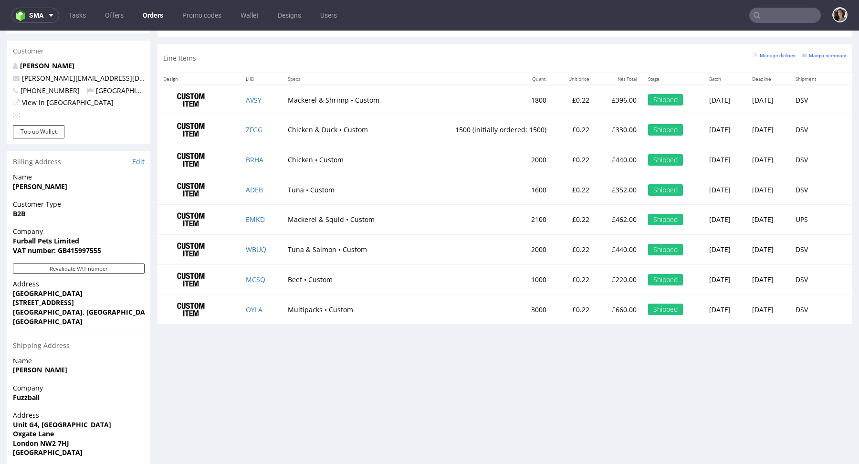
scroll to position [509, 0]
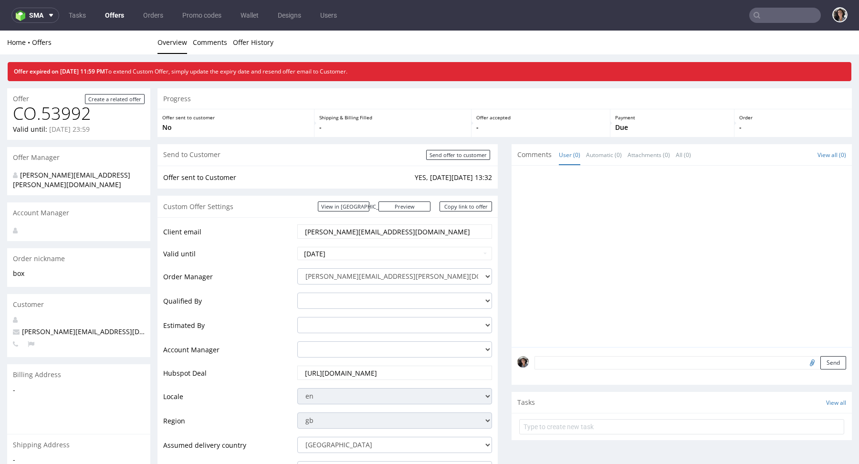
click at [112, 14] on link "Offers" at bounding box center [114, 15] width 31 height 15
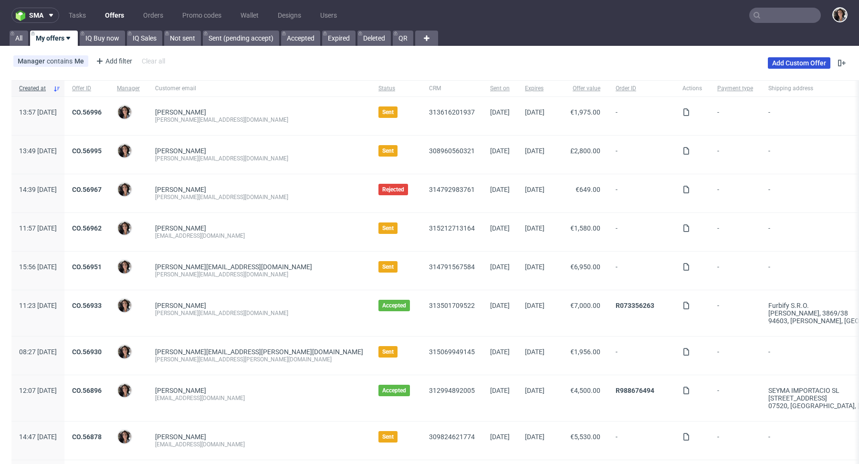
click at [786, 62] on link "Add Custom Offer" at bounding box center [799, 62] width 63 height 11
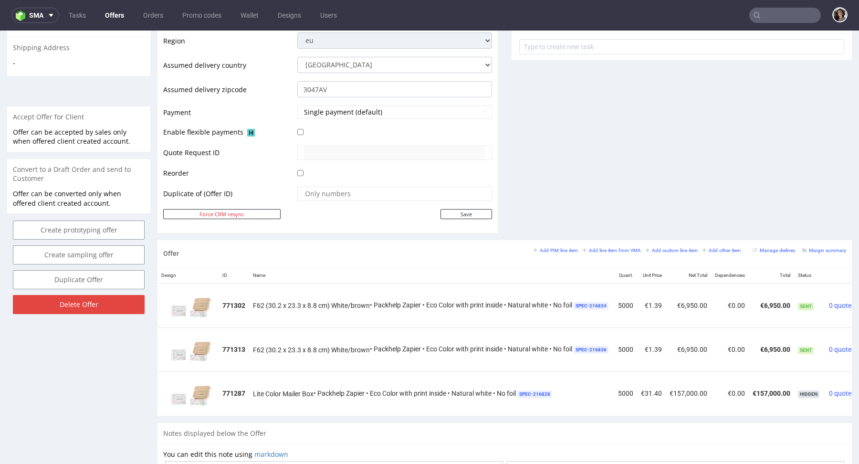
scroll to position [346, 0]
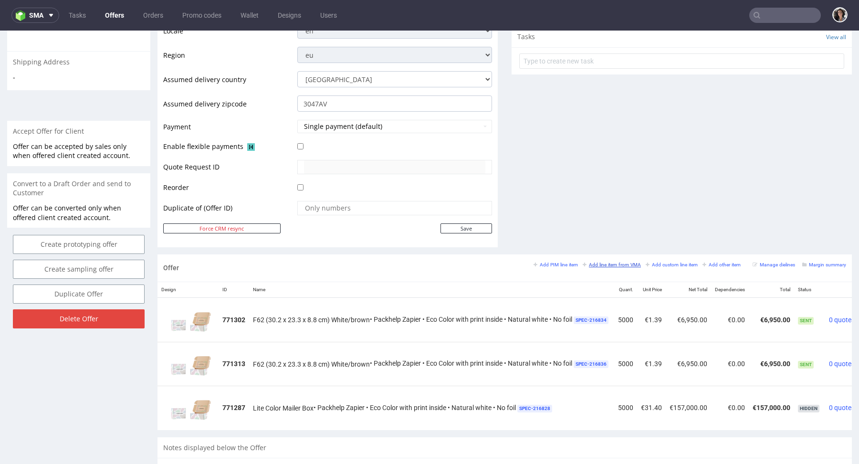
click at [594, 264] on small "Add line item from VMA" at bounding box center [612, 264] width 58 height 5
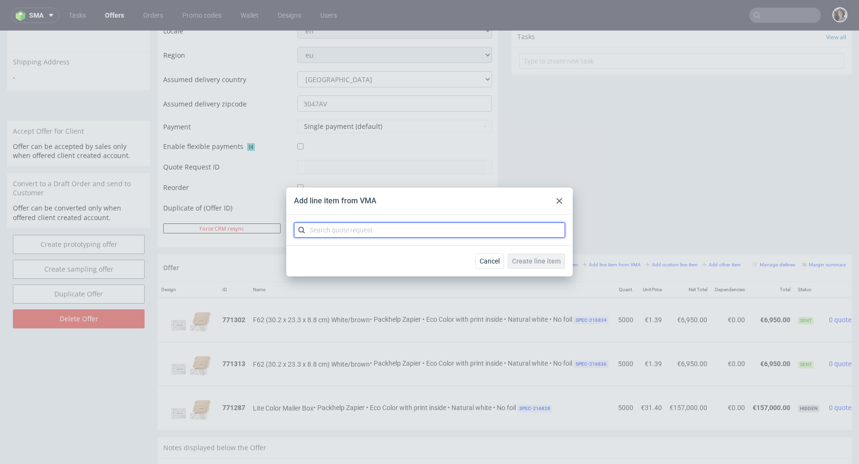
click at [446, 237] on input "text" at bounding box center [429, 229] width 271 height 15
paste input "CBOZ"
type input "CBOZ"
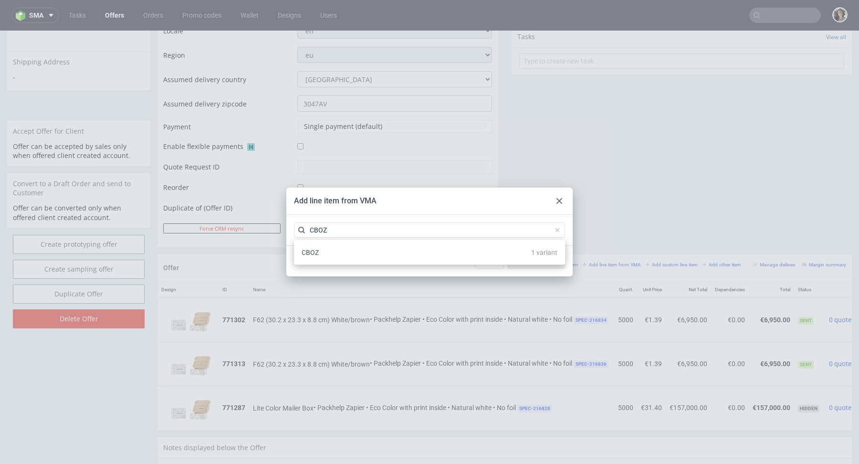
click at [326, 251] on div "CBOZ 1 variant" at bounding box center [429, 252] width 263 height 17
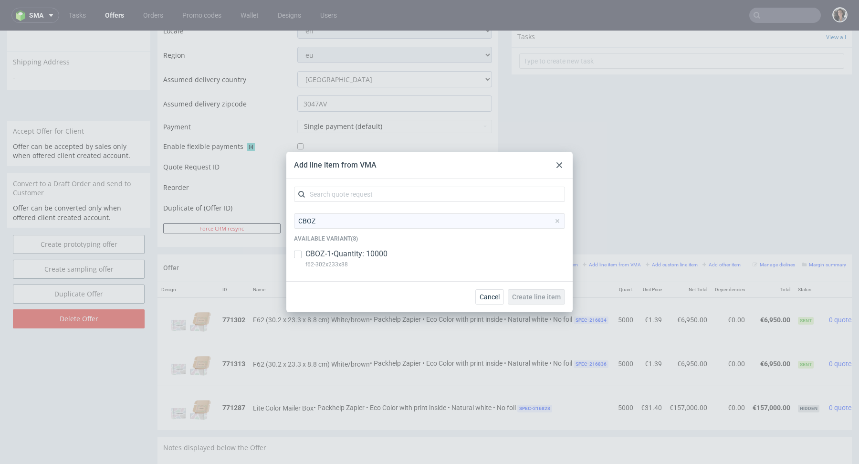
click at [315, 253] on p "CBOZ-1 • Quantity: 10000" at bounding box center [346, 254] width 82 height 10
copy p "f62-302x233x88"
drag, startPoint x: 365, startPoint y: 268, endPoint x: 304, endPoint y: 268, distance: 60.1
click at [304, 268] on div "CBOZ-1 • Quantity: 10000 f62-302x233x88" at bounding box center [429, 261] width 271 height 25
click at [299, 258] on input "checkbox" at bounding box center [298, 254] width 8 height 8
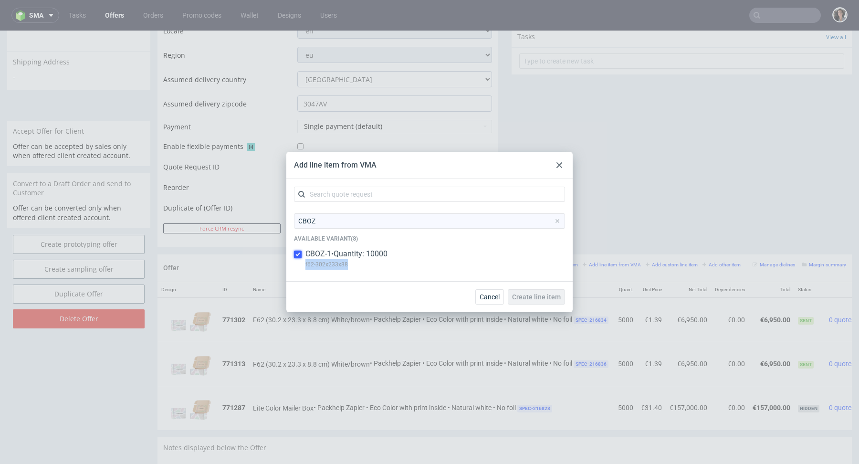
checkbox input "true"
click at [541, 297] on span "Create line item" at bounding box center [536, 296] width 49 height 7
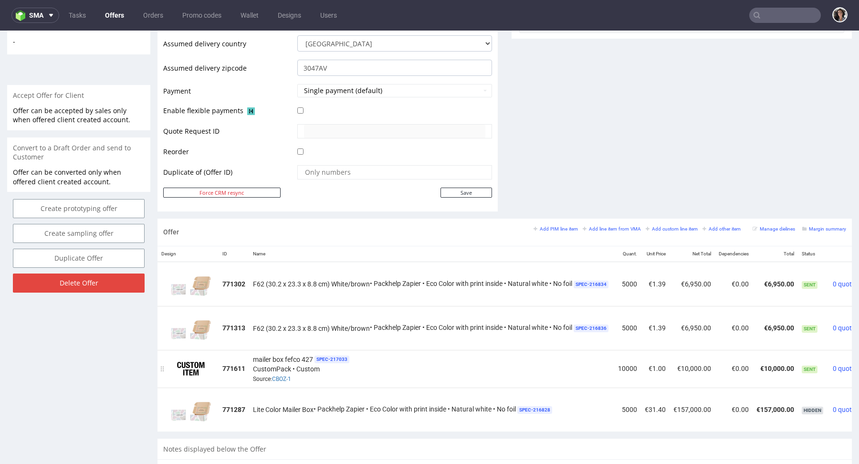
scroll to position [0, 45]
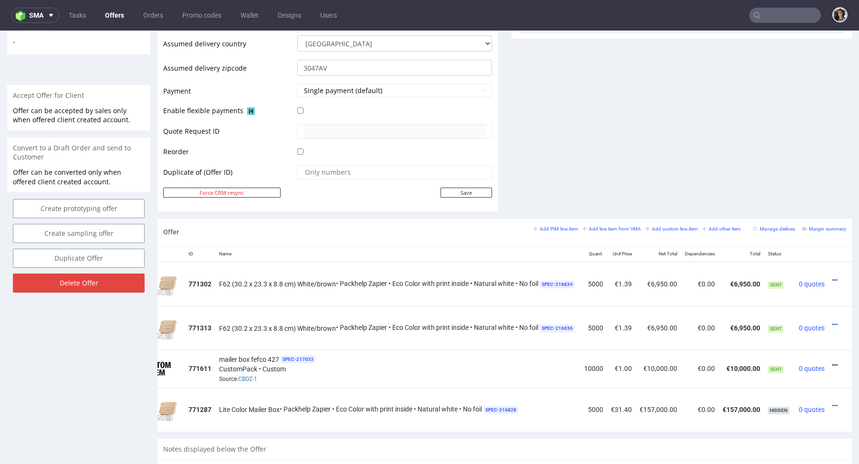
click at [832, 362] on icon at bounding box center [834, 365] width 5 height 7
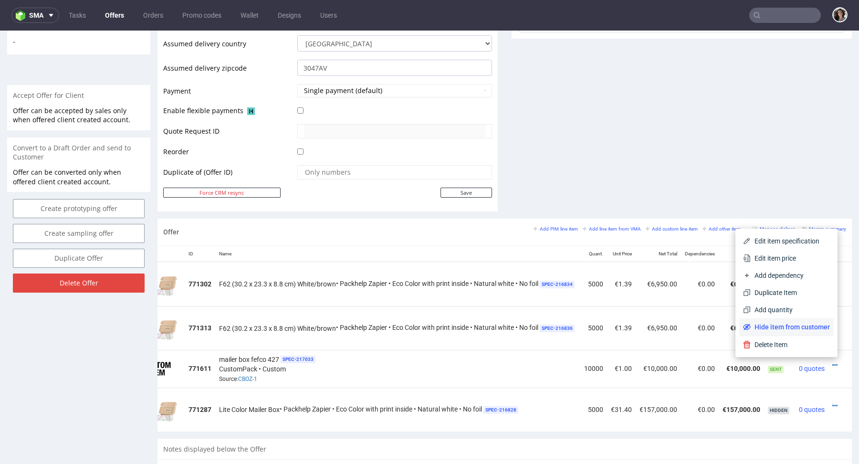
click at [799, 326] on span "Hide item from customer" at bounding box center [790, 327] width 79 height 10
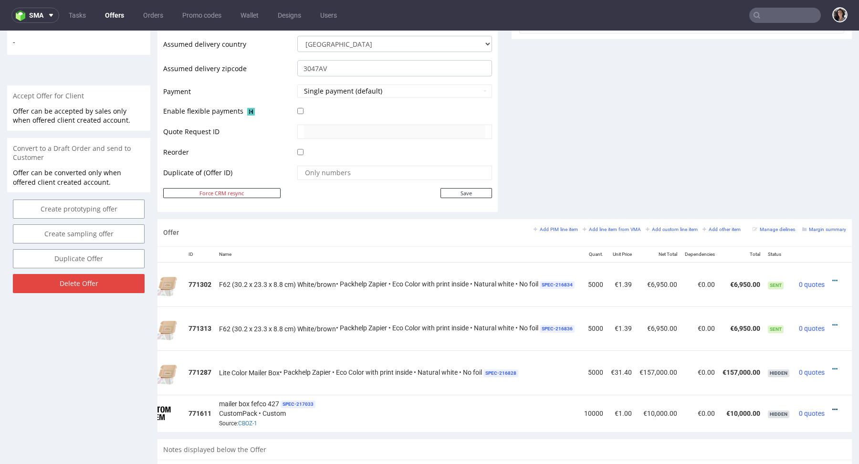
click at [832, 407] on icon at bounding box center [834, 409] width 5 height 7
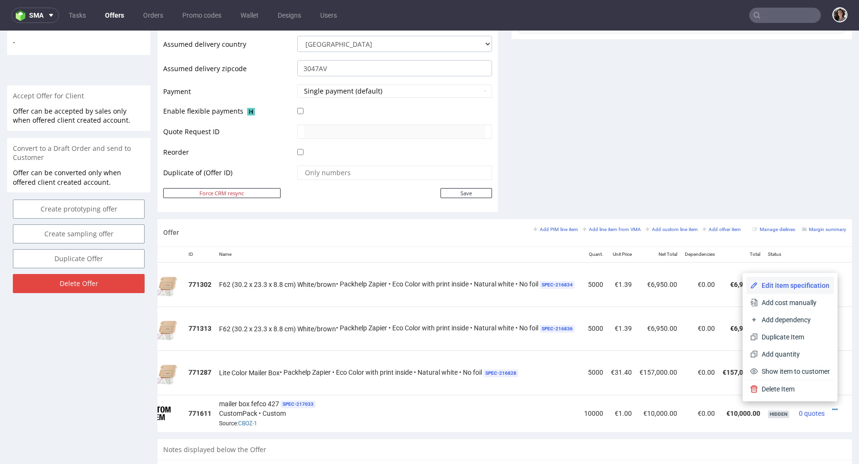
click at [780, 284] on span "Edit item specification" at bounding box center [794, 286] width 72 height 10
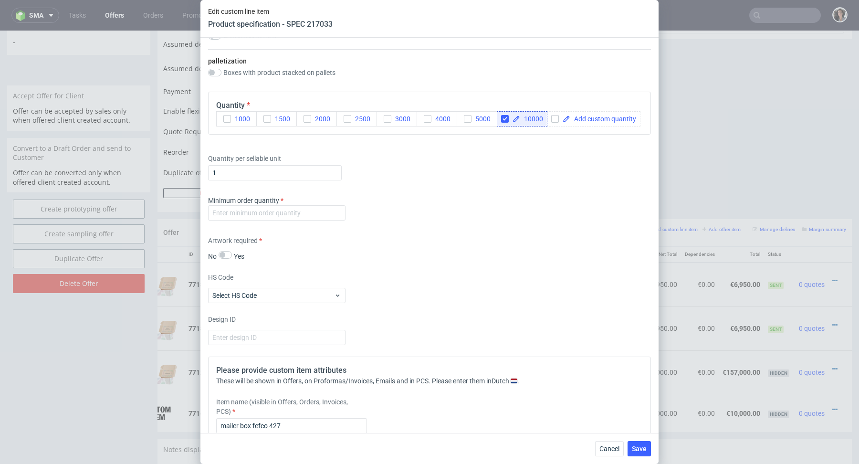
scroll to position [1581, 0]
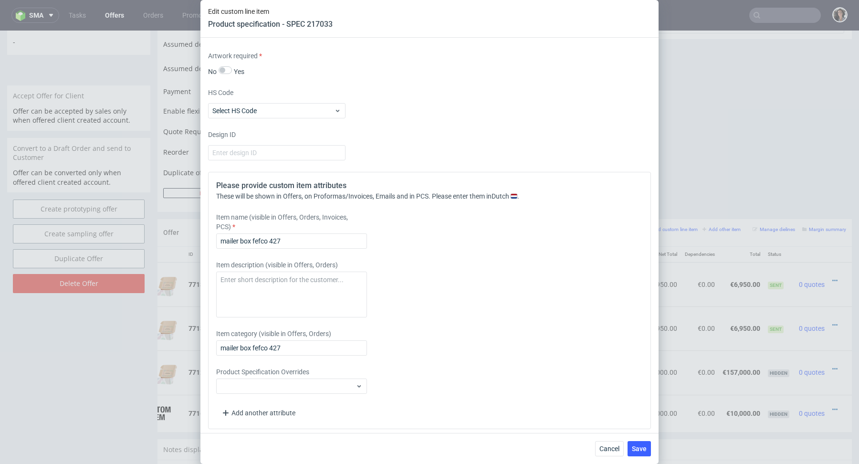
click at [301, 229] on div "Item name (visible in Offers, Orders, Invoices, PCS) mailer box fefco 427" at bounding box center [374, 230] width 317 height 36
click at [271, 235] on input "mailer box fefco 427" at bounding box center [291, 240] width 151 height 15
click at [217, 242] on input "mailer box fefco 427" at bounding box center [291, 240] width 151 height 15
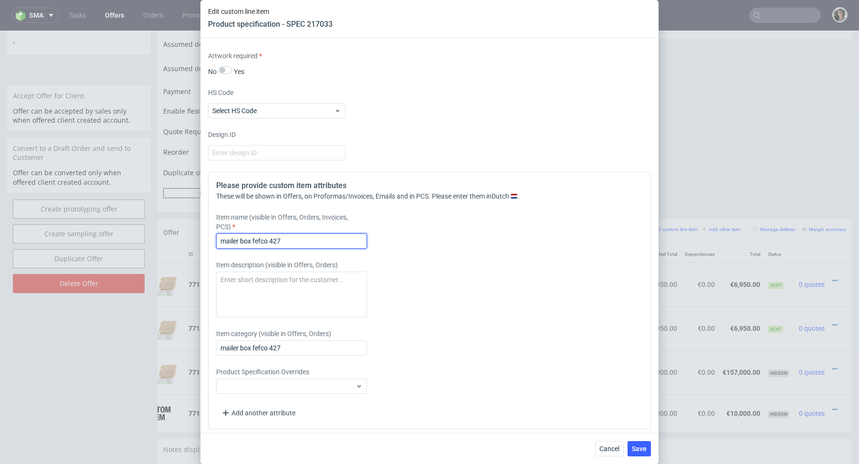
click at [217, 242] on input "mailer box fefco 427" at bounding box center [291, 240] width 151 height 15
paste input "f62-302x233x88"
click at [230, 237] on input "f62-302x233x88 m" at bounding box center [291, 240] width 151 height 15
click at [233, 237] on input "f62 -302x233x88 m" at bounding box center [291, 240] width 151 height 15
click at [224, 237] on input "f62 - 302x233x88 m" at bounding box center [291, 240] width 151 height 15
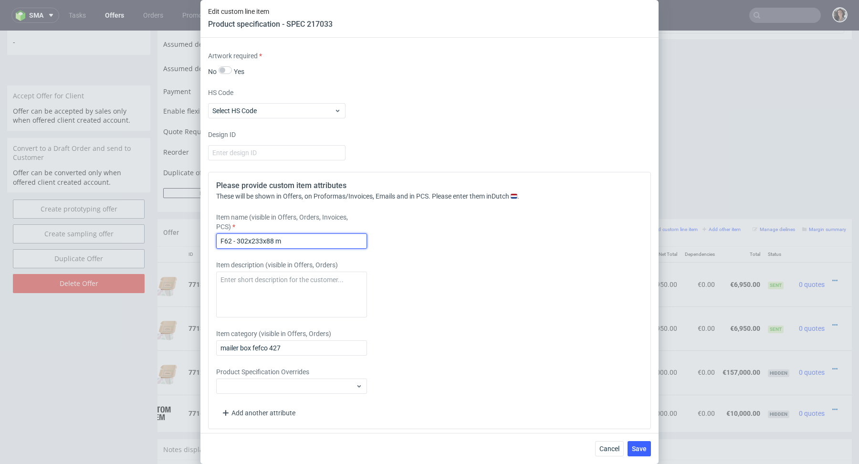
click at [268, 239] on input "F62 - 302x233x88 m" at bounding box center [291, 240] width 151 height 15
type input "F62 - 302x233x88 m"
click at [281, 341] on input "mailer box fefco 427" at bounding box center [291, 347] width 151 height 15
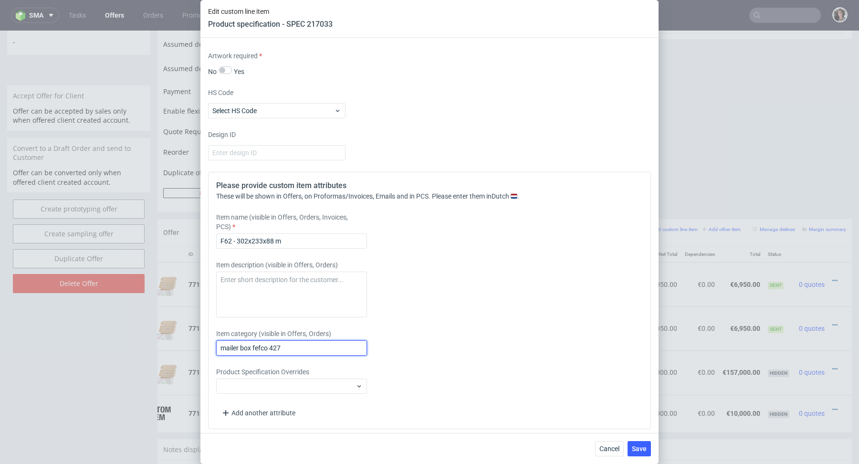
click at [281, 341] on input "mailer box fefco 427" at bounding box center [291, 347] width 151 height 15
paste input "F62 - 302x233x88 m"
type input "F62 - 302x233x88 mm"
click at [294, 235] on input "F62 - 302x233x88 m" at bounding box center [291, 240] width 151 height 15
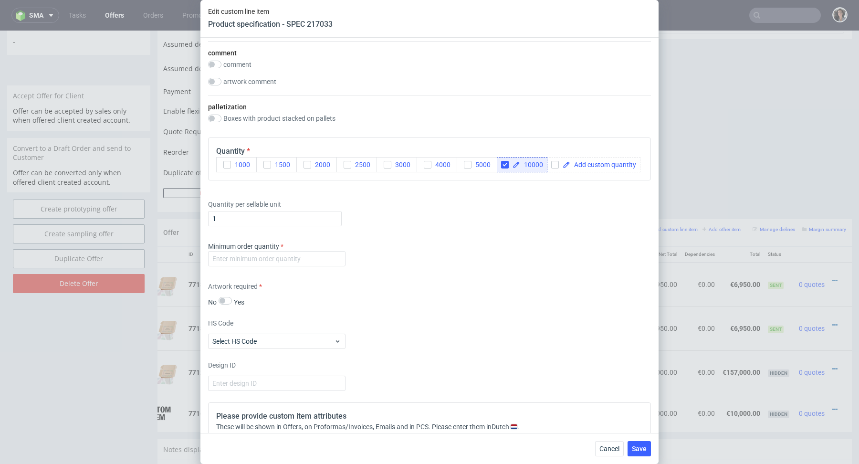
scroll to position [1344, 0]
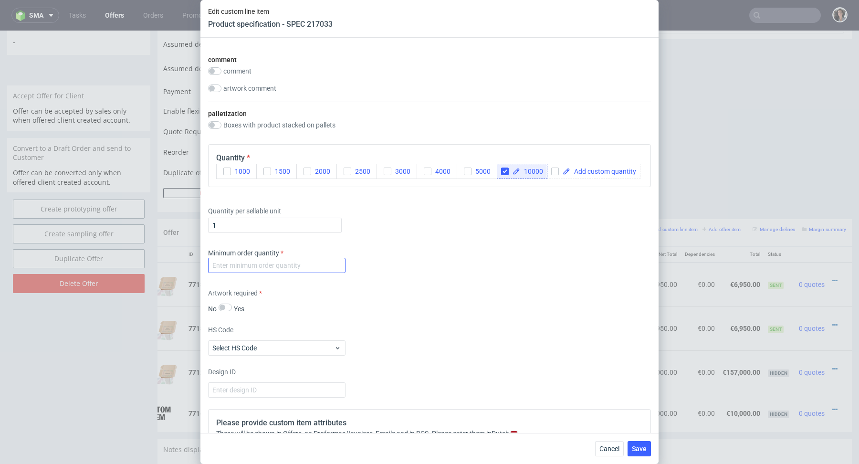
type input "F62 - 302x233x88 mm"
click at [271, 268] on input "number" at bounding box center [276, 265] width 137 height 15
type input "1"
click at [376, 288] on div "Artwork required No Yes" at bounding box center [429, 300] width 443 height 25
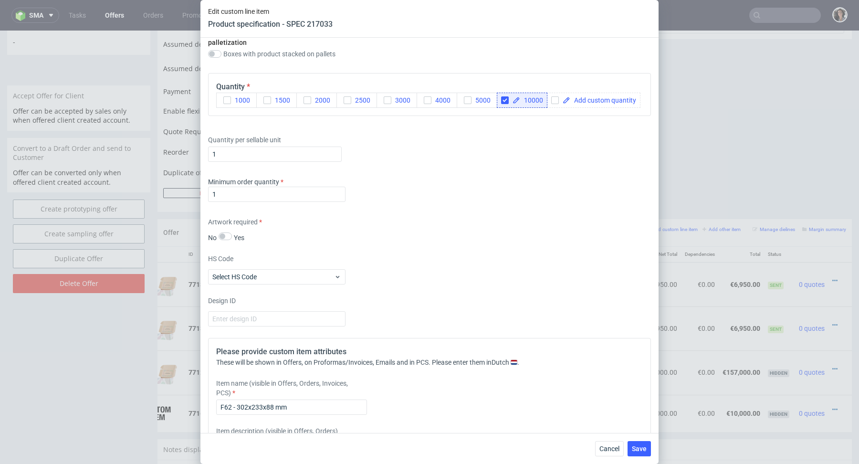
scroll to position [1581, 0]
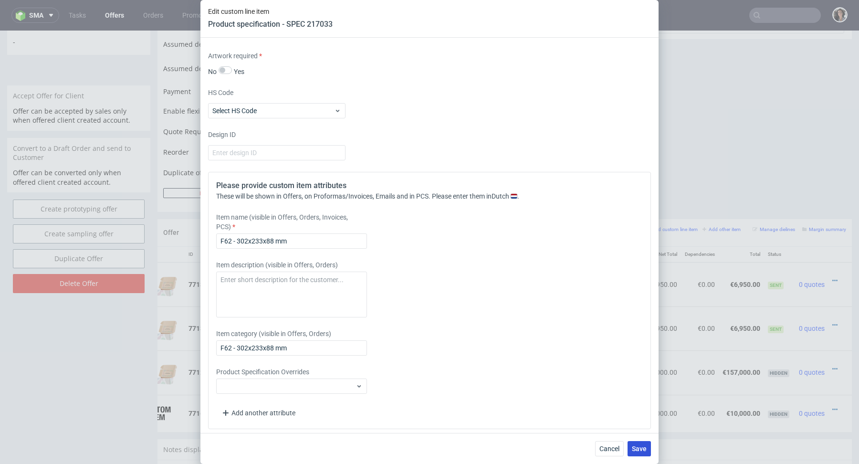
click at [644, 443] on button "Save" at bounding box center [638, 448] width 23 height 15
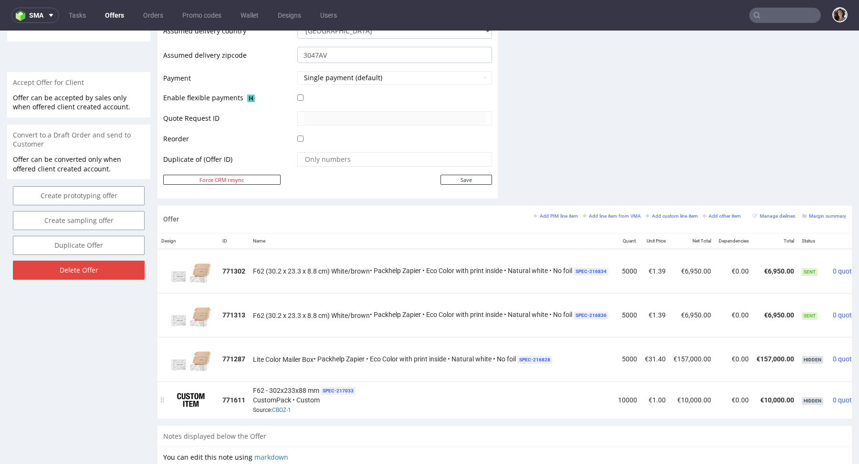
scroll to position [0, 45]
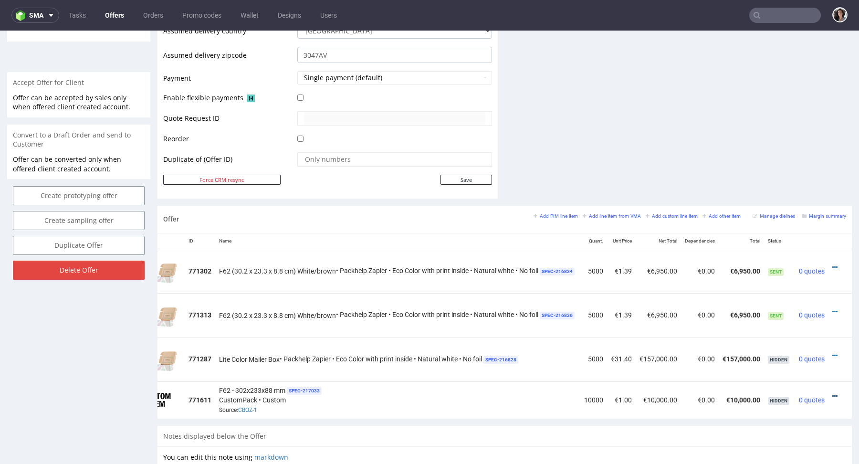
click at [832, 393] on icon at bounding box center [834, 396] width 5 height 7
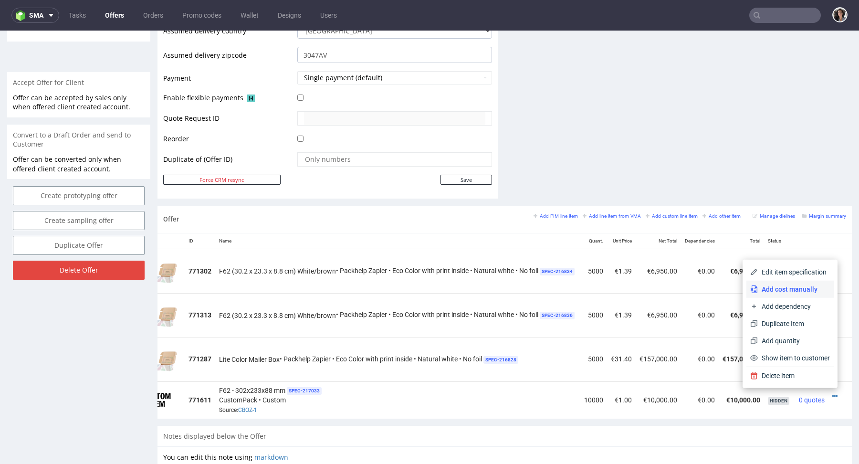
click at [773, 285] on span "Add cost manually" at bounding box center [794, 289] width 72 height 10
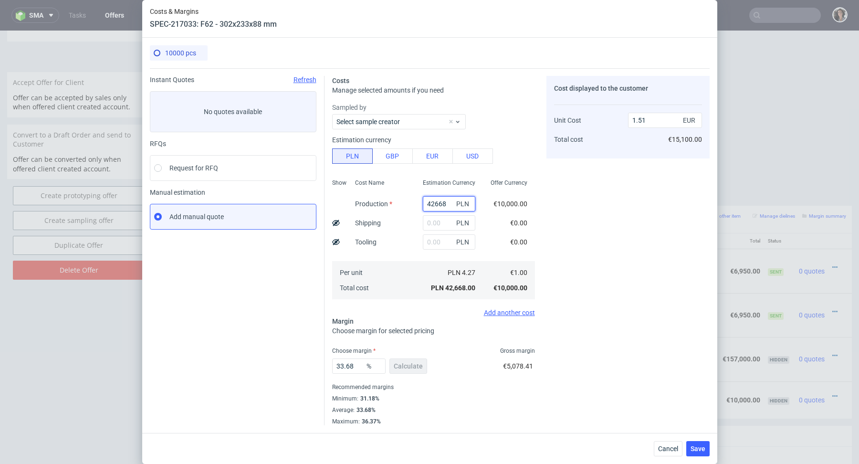
click at [435, 200] on input "42668" at bounding box center [449, 203] width 52 height 15
paste input "28505.7"
type input "28505.7"
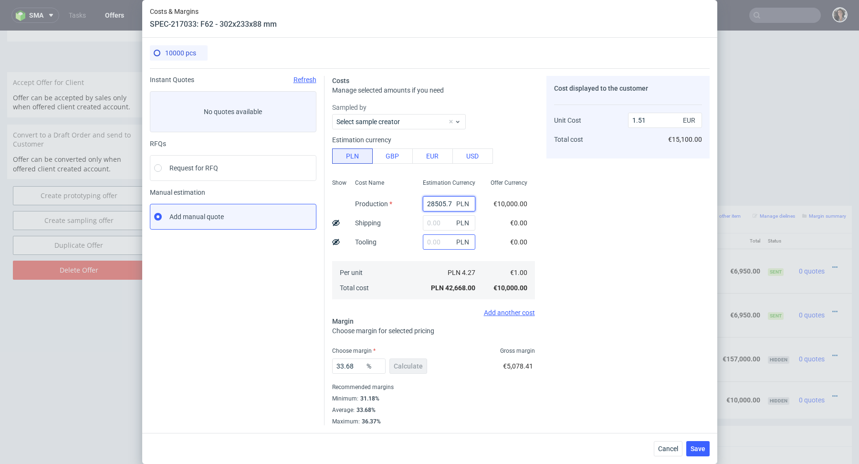
type input "1.01"
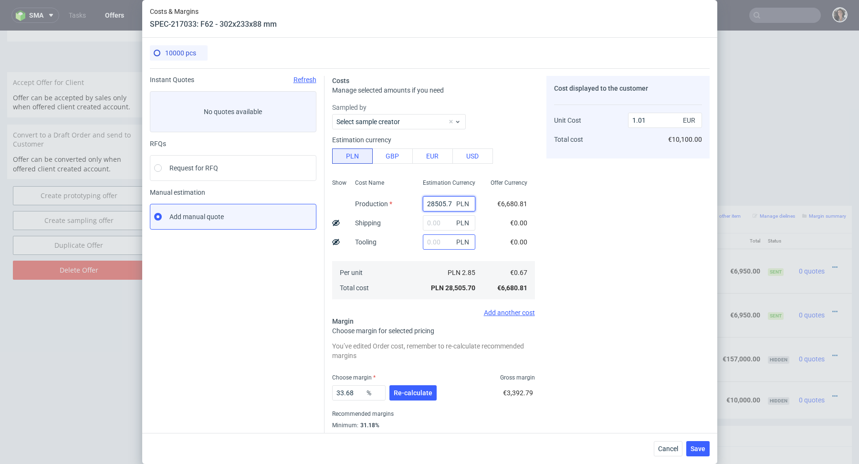
type input "28505.7"
click at [439, 241] on input "text" at bounding box center [449, 241] width 52 height 15
type input "900"
type input "1.04"
type input "900"
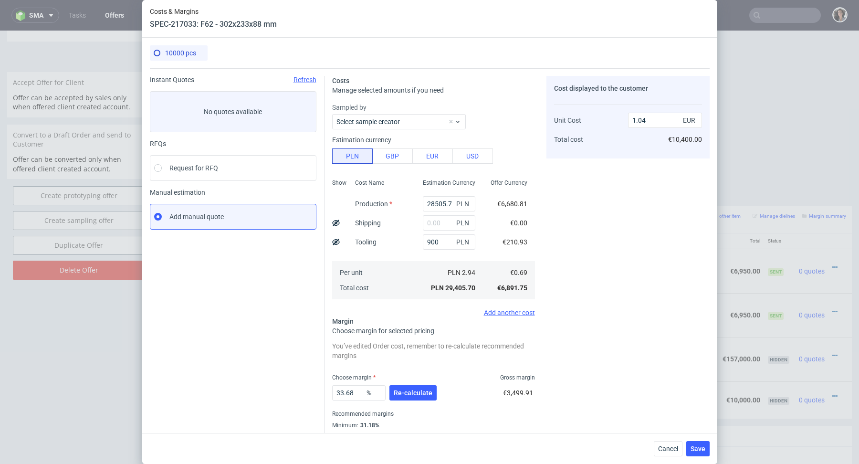
click at [408, 291] on div "Per unit Total cost" at bounding box center [381, 280] width 68 height 38
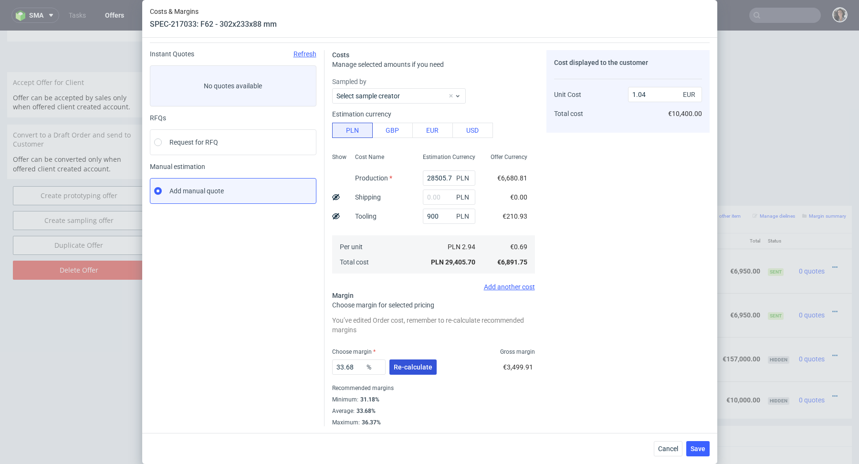
click at [418, 364] on span "Re-calculate" at bounding box center [413, 367] width 39 height 7
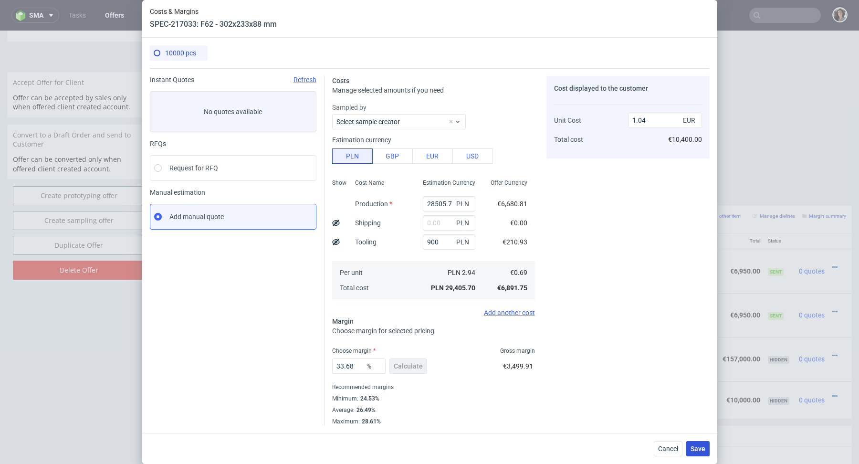
click at [691, 450] on span "Save" at bounding box center [697, 448] width 15 height 7
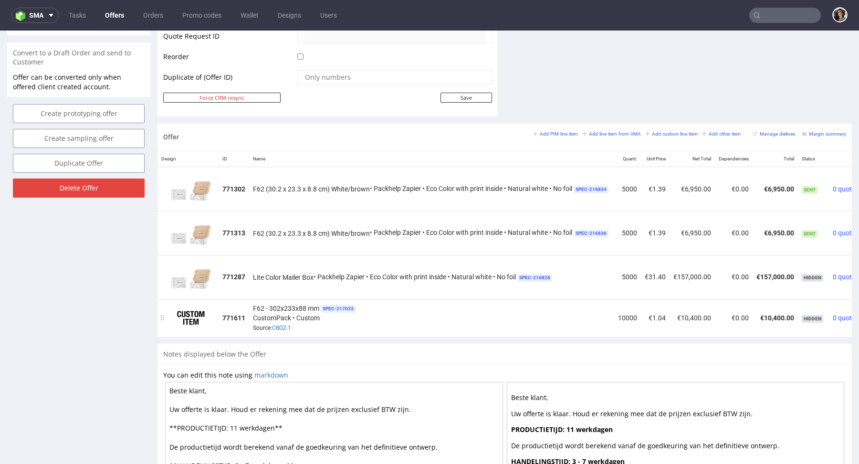
scroll to position [0, 45]
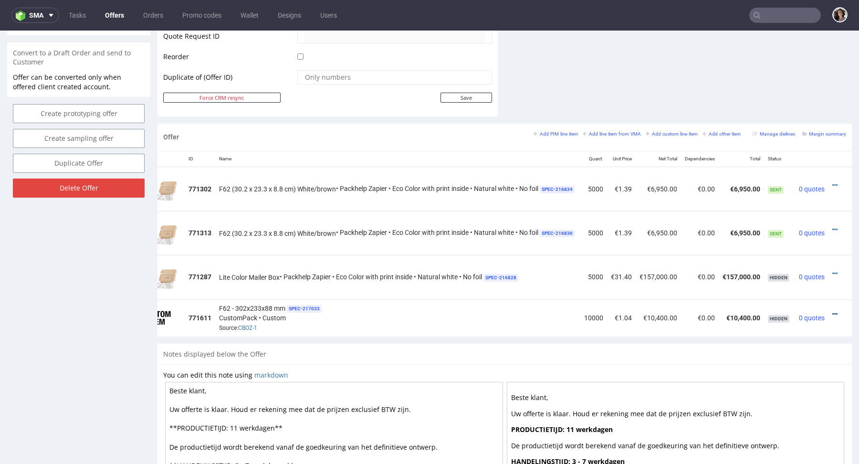
click at [832, 311] on icon at bounding box center [834, 314] width 5 height 7
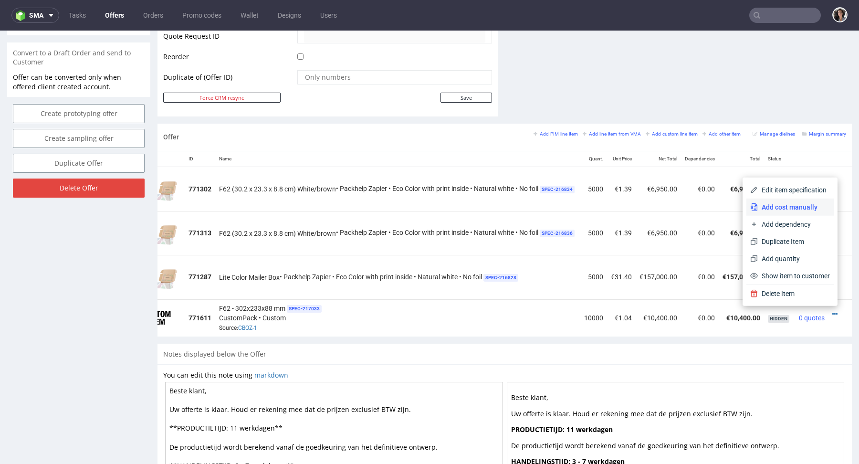
click at [769, 207] on span "Add cost manually" at bounding box center [794, 207] width 72 height 10
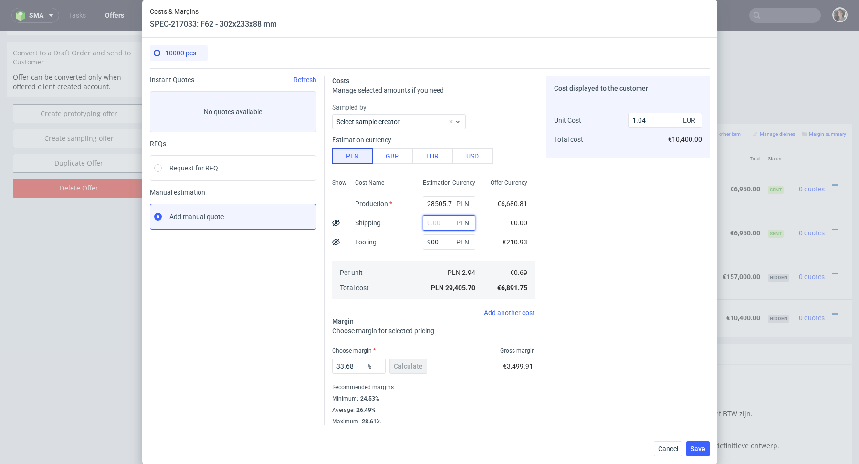
click at [436, 220] on input "text" at bounding box center [449, 222] width 52 height 15
paste input "3 843,53"
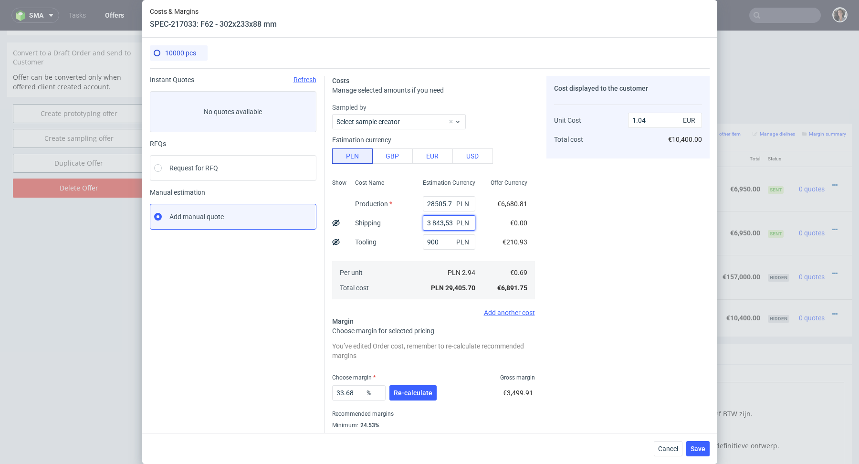
click at [433, 221] on input "3 843,53" at bounding box center [449, 222] width 52 height 15
type input "3843.53"
type input "1.17"
type input "3843.53"
click at [418, 394] on span "Re-calculate" at bounding box center [413, 392] width 39 height 7
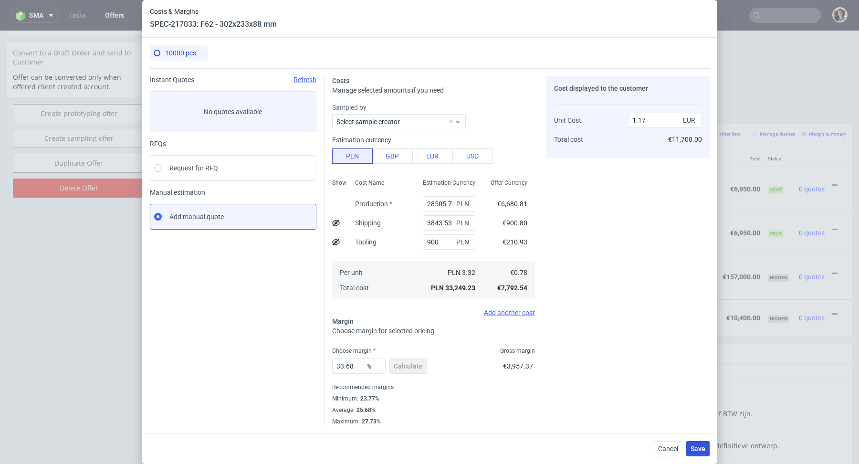
click at [695, 452] on button "Save" at bounding box center [697, 448] width 23 height 15
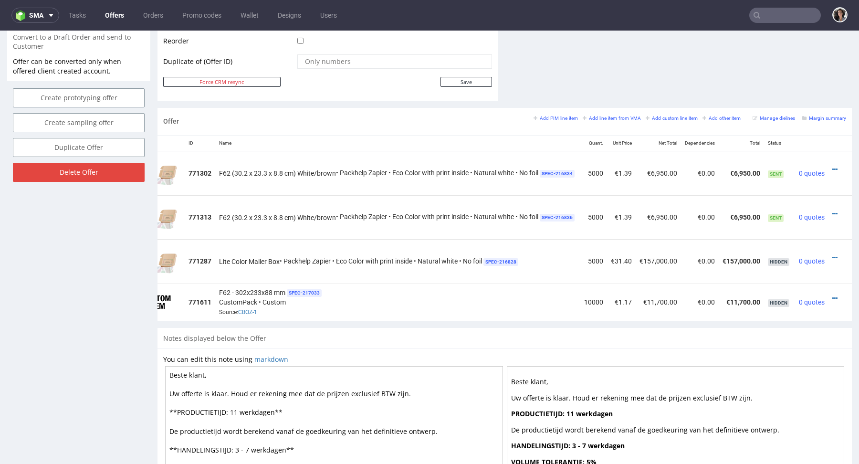
click at [828, 295] on td at bounding box center [839, 301] width 23 height 37
click at [832, 295] on icon at bounding box center [834, 298] width 5 height 7
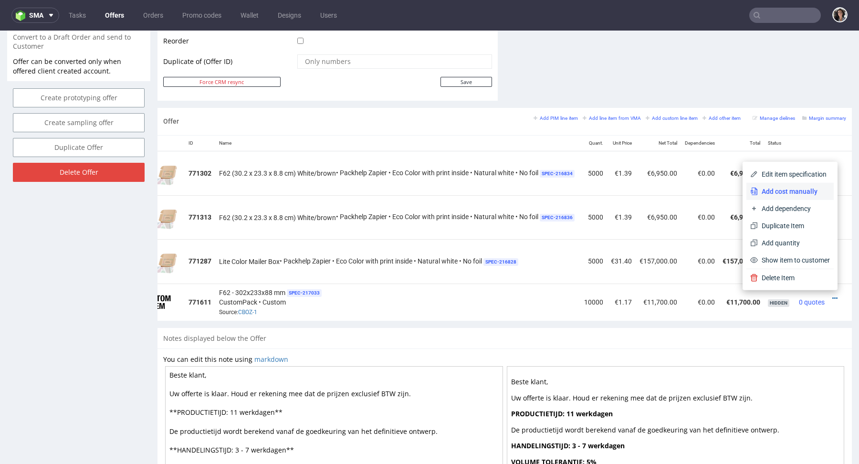
click at [786, 193] on span "Add cost manually" at bounding box center [794, 192] width 72 height 10
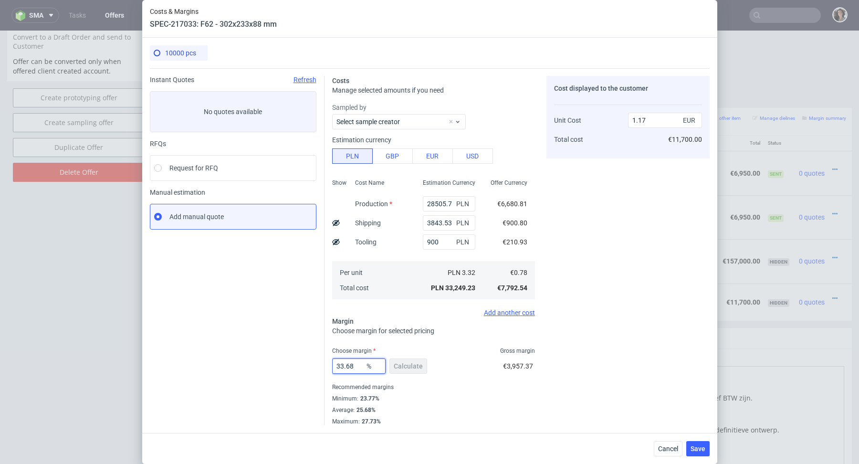
click at [354, 364] on input "33.68" at bounding box center [358, 365] width 53 height 15
type input "33.8"
type input "1.18"
type input "34"
click at [696, 450] on span "Save" at bounding box center [697, 448] width 15 height 7
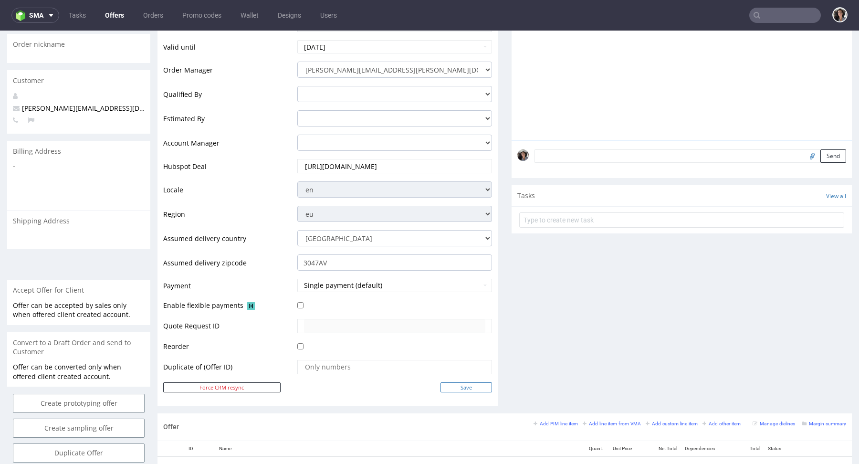
scroll to position [118, 0]
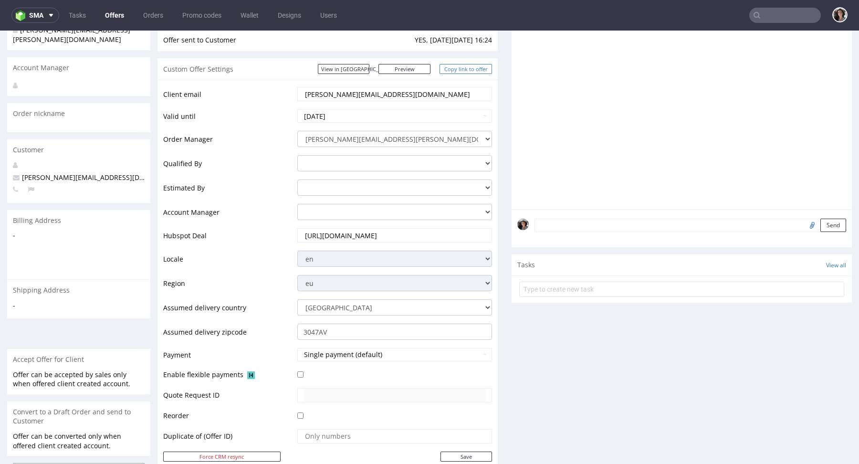
click at [474, 69] on link "Copy link to offer" at bounding box center [465, 69] width 52 height 10
click at [333, 329] on input "3047AV" at bounding box center [394, 331] width 195 height 16
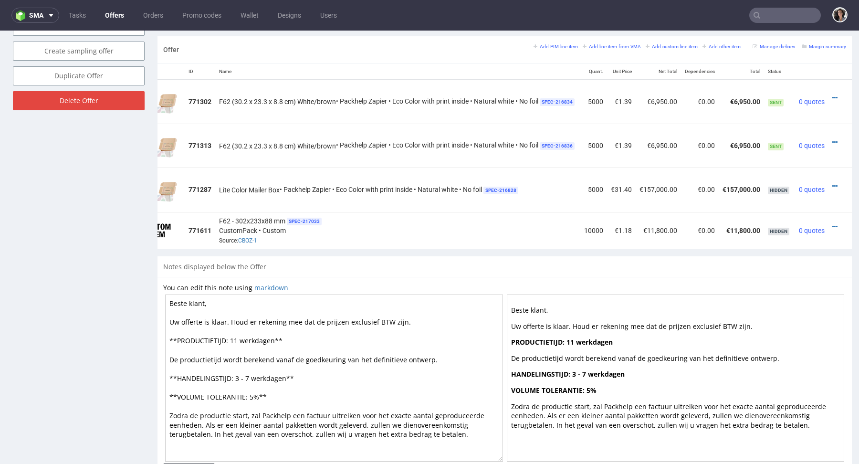
scroll to position [440, 0]
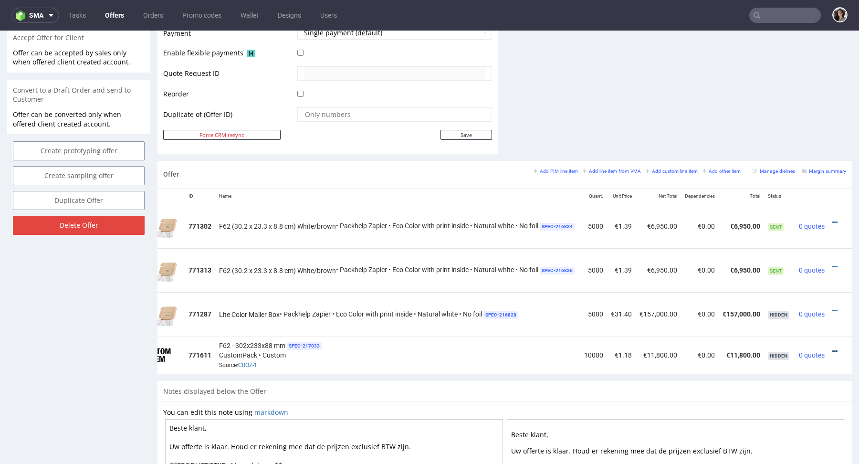
click at [836, 348] on icon at bounding box center [834, 351] width 5 height 7
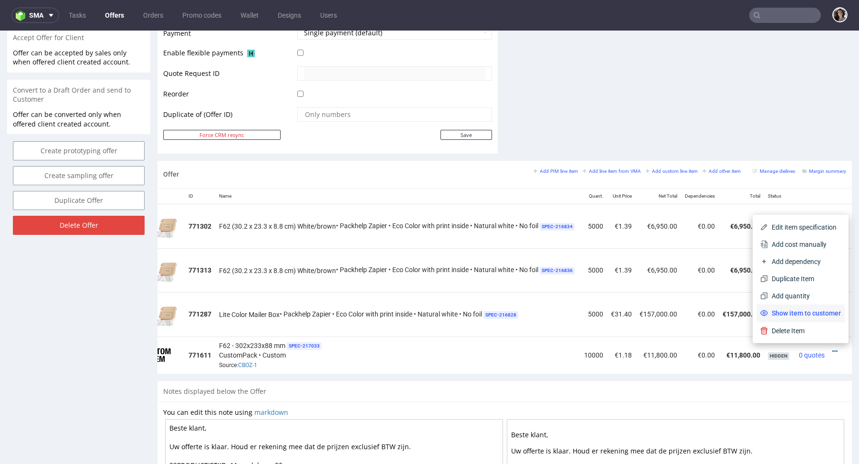
click at [813, 310] on span "Show item to customer" at bounding box center [804, 313] width 73 height 10
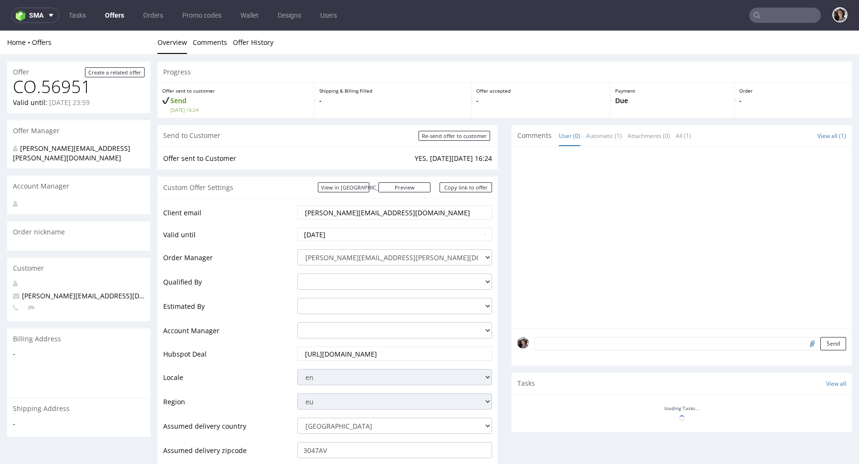
scroll to position [434, 0]
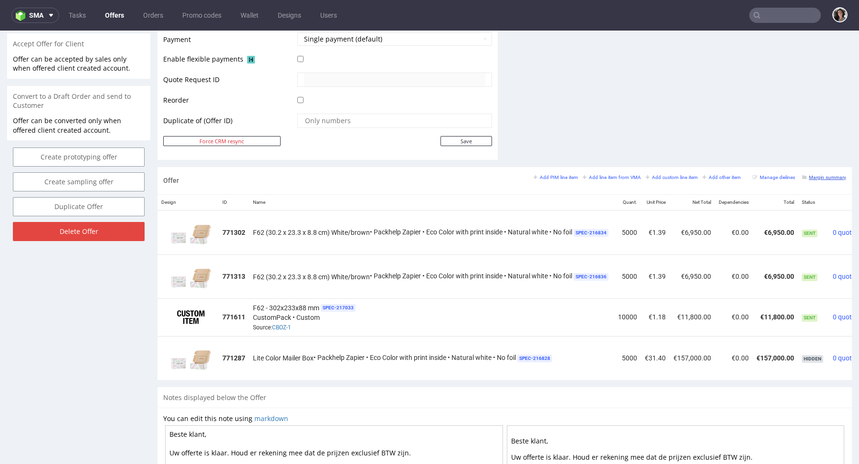
click at [821, 176] on small "Margin summary" at bounding box center [824, 177] width 44 height 5
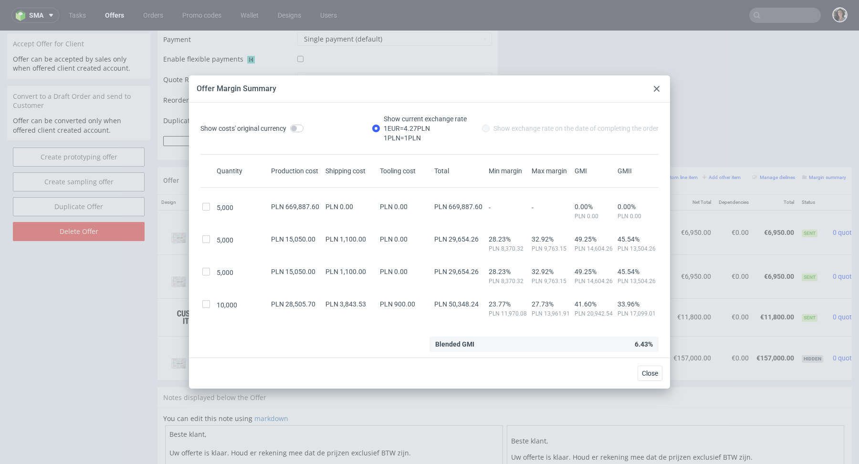
scroll to position [20, 0]
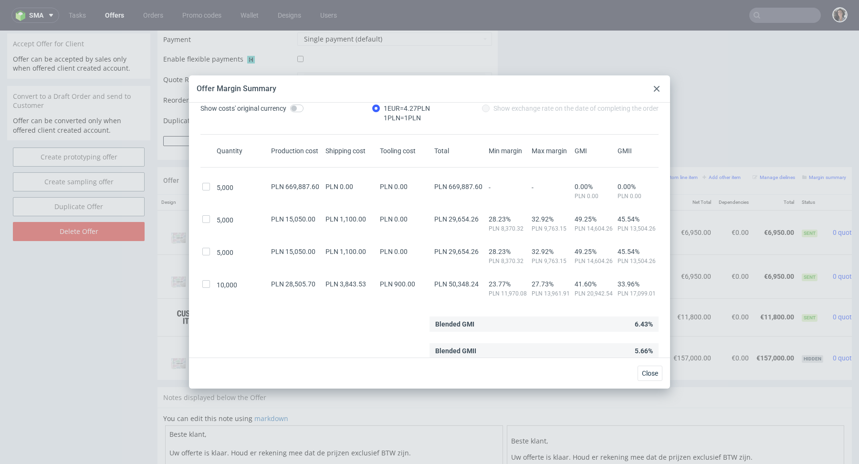
click at [658, 88] on icon at bounding box center [657, 89] width 6 height 6
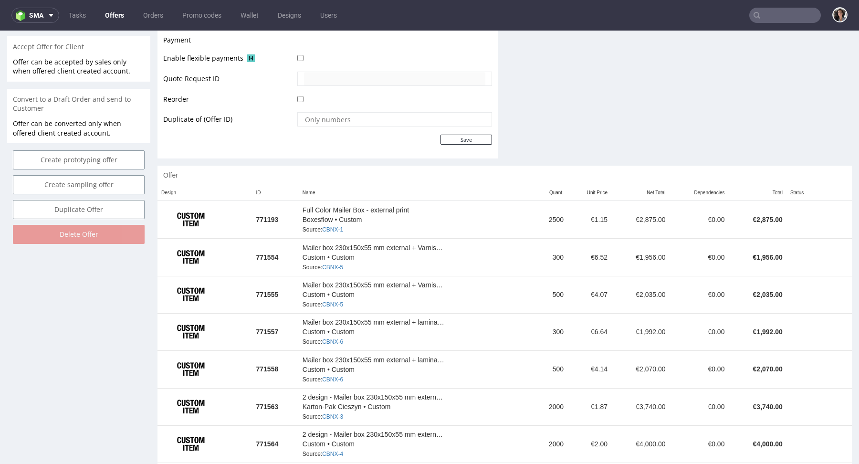
scroll to position [559, 0]
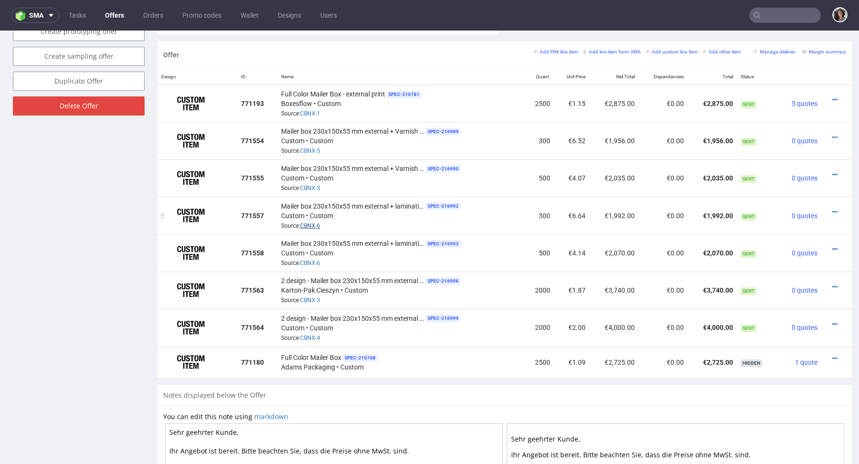
click at [316, 224] on link "CBNX-6" at bounding box center [310, 225] width 20 height 7
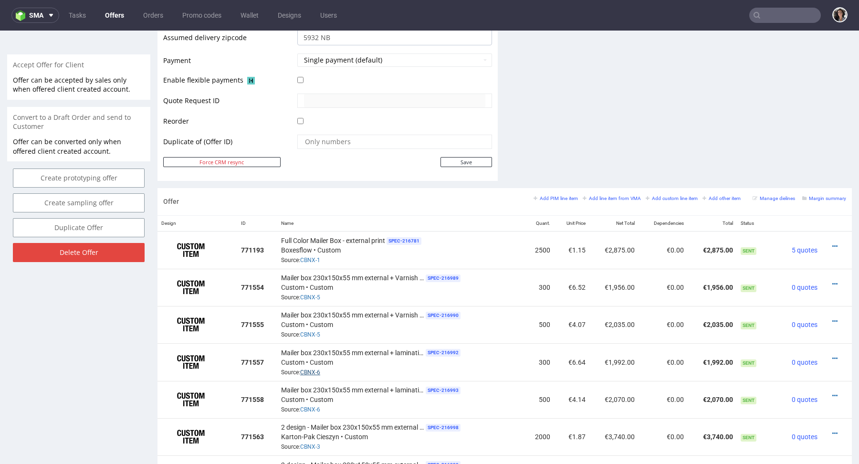
scroll to position [259, 0]
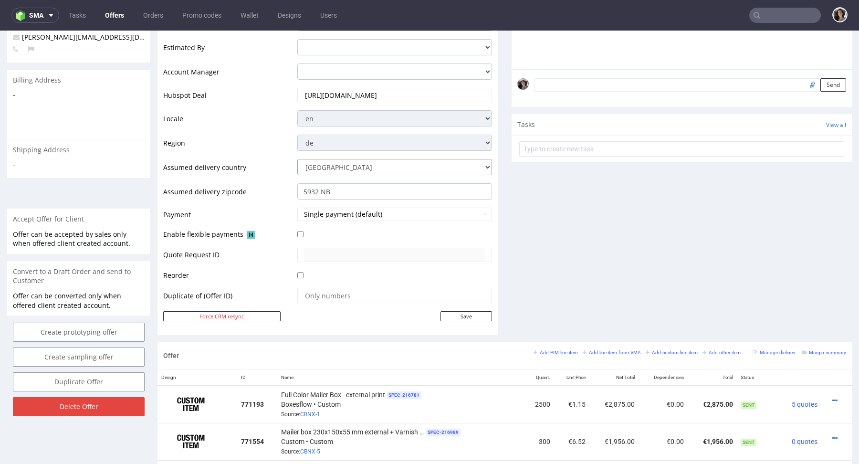
click at [342, 166] on select "[GEOGRAPHIC_DATA] [GEOGRAPHIC_DATA] [GEOGRAPHIC_DATA] [GEOGRAPHIC_DATA] [GEOGRA…" at bounding box center [394, 167] width 195 height 16
select select "166"
click at [348, 191] on input "5932 NB" at bounding box center [394, 191] width 195 height 16
click at [338, 193] on input "5932 NB" at bounding box center [394, 191] width 195 height 16
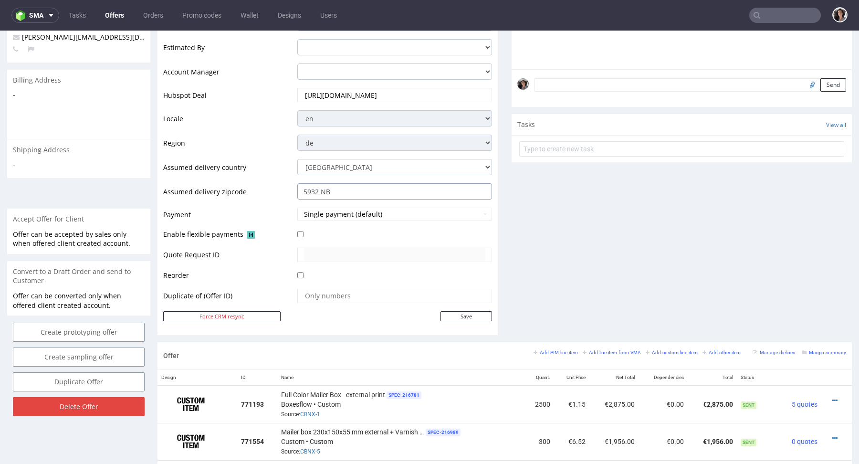
click at [338, 193] on input "5932 NB" at bounding box center [394, 191] width 195 height 16
paste input "Tegelen"
type input "5932 NB Tegelen"
click at [458, 314] on input "Save" at bounding box center [466, 316] width 52 height 10
type input "In progress..."
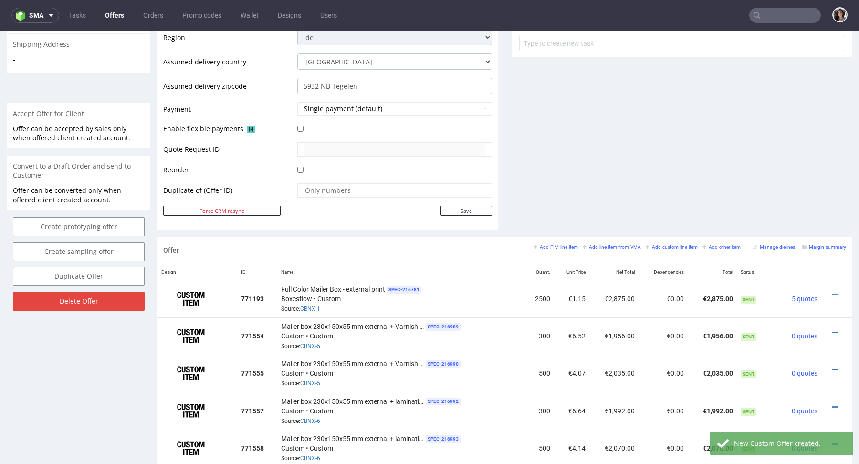
scroll to position [730, 0]
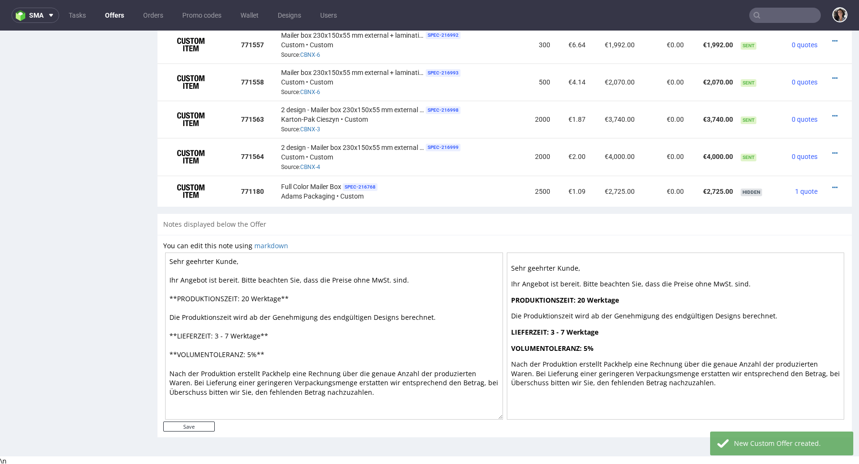
drag, startPoint x: 281, startPoint y: 297, endPoint x: 252, endPoint y: 297, distance: 28.6
click at [252, 297] on textarea "Sehr geehrter Kunde, Ihr Angebot ist bereit. Bitte beachten Sie, dass die Preis…" at bounding box center [334, 335] width 338 height 167
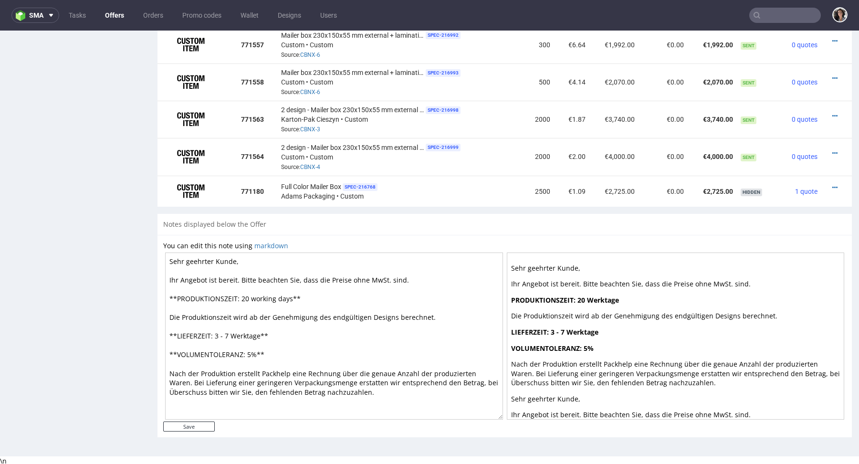
type textarea "Sehr geehrter Kunde, Ihr Angebot ist bereit. Bitte beachten Sie, dass die Preis…"
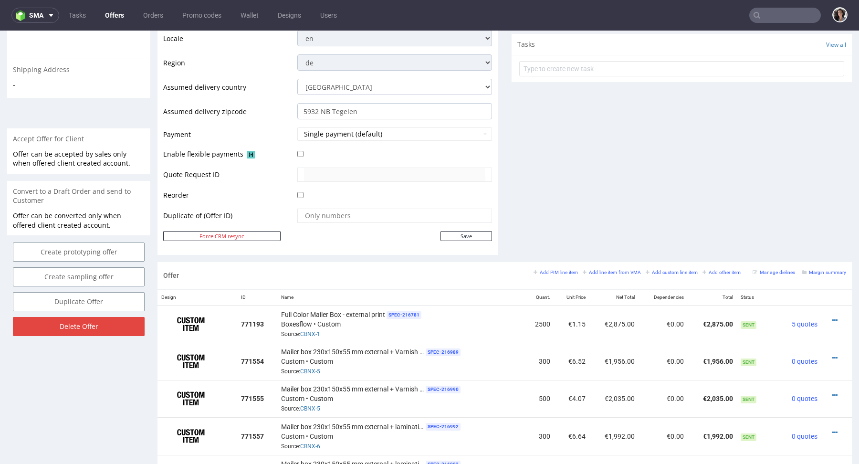
scroll to position [324, 0]
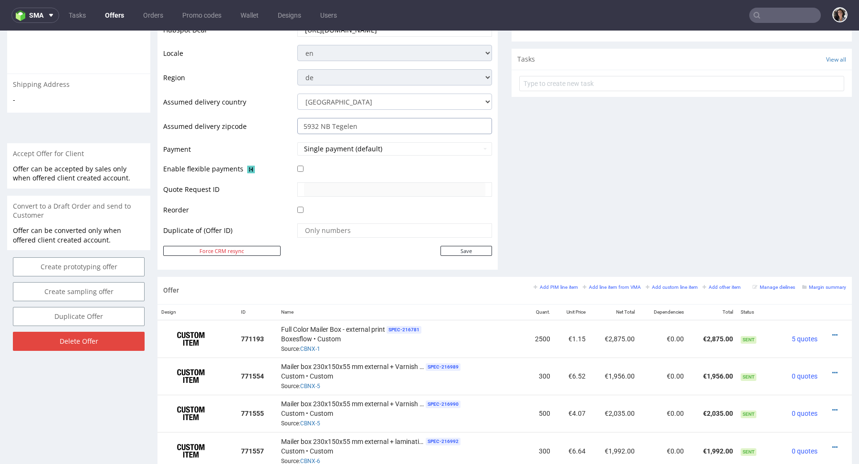
click at [350, 124] on input "5932 NB Tegelen" at bounding box center [394, 126] width 195 height 16
